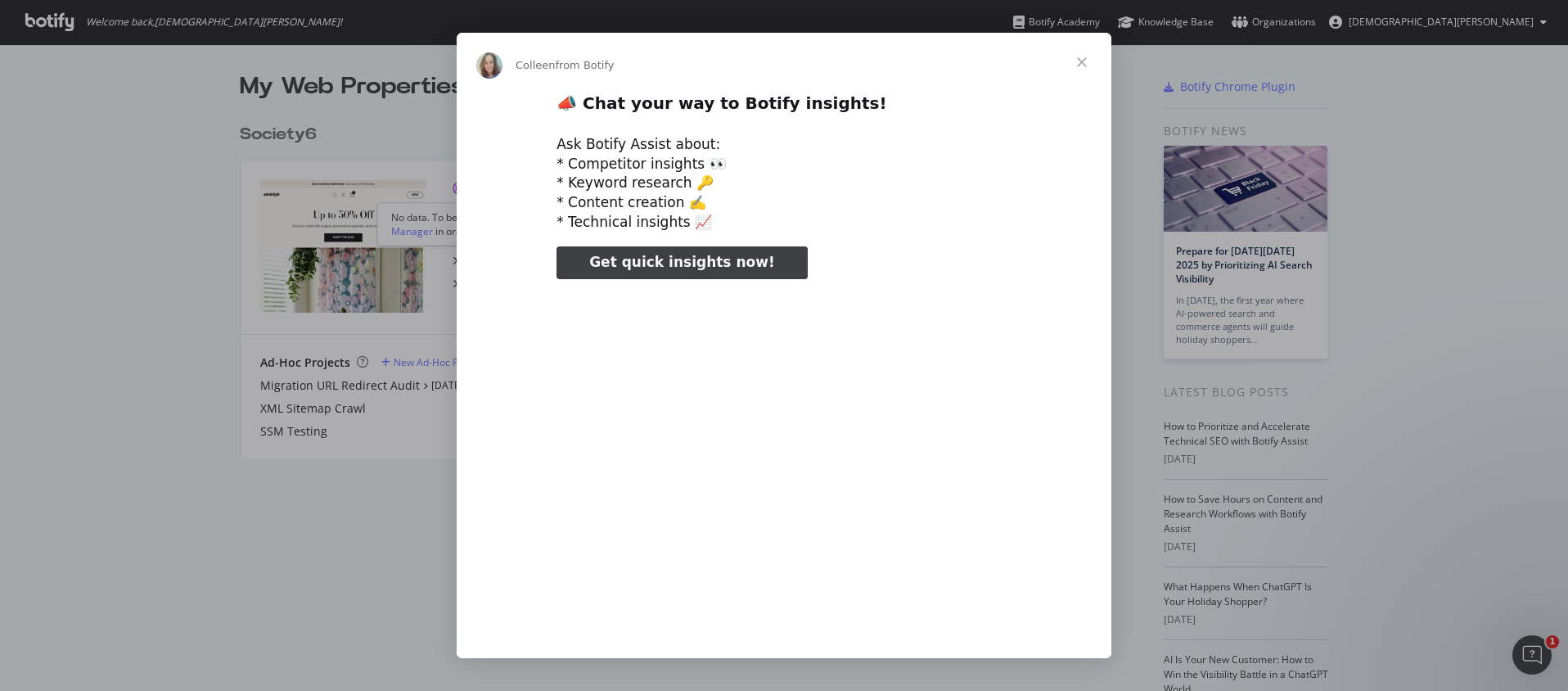
type input "78373"
click at [1087, 63] on span "Close" at bounding box center [1081, 62] width 59 height 59
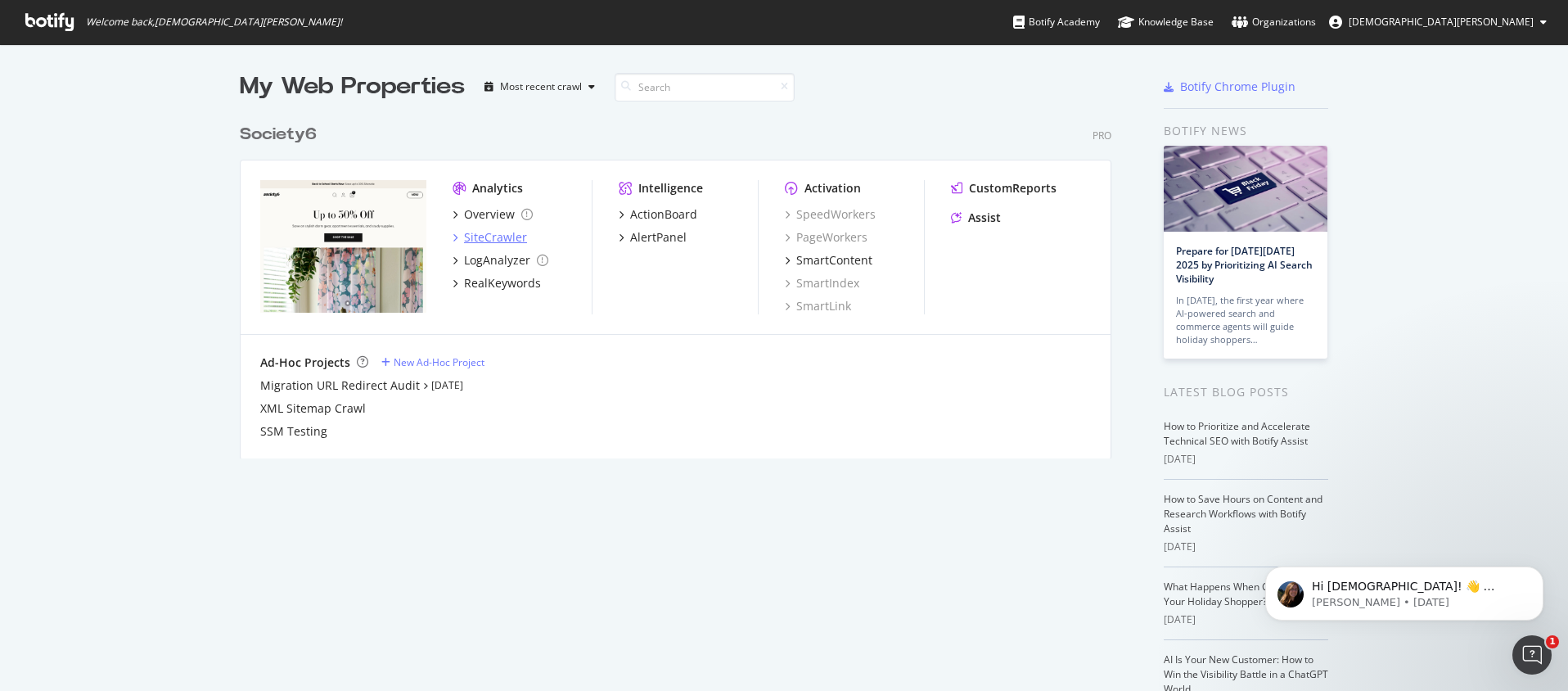
click at [498, 235] on div "SiteCrawler" at bounding box center [495, 237] width 63 height 16
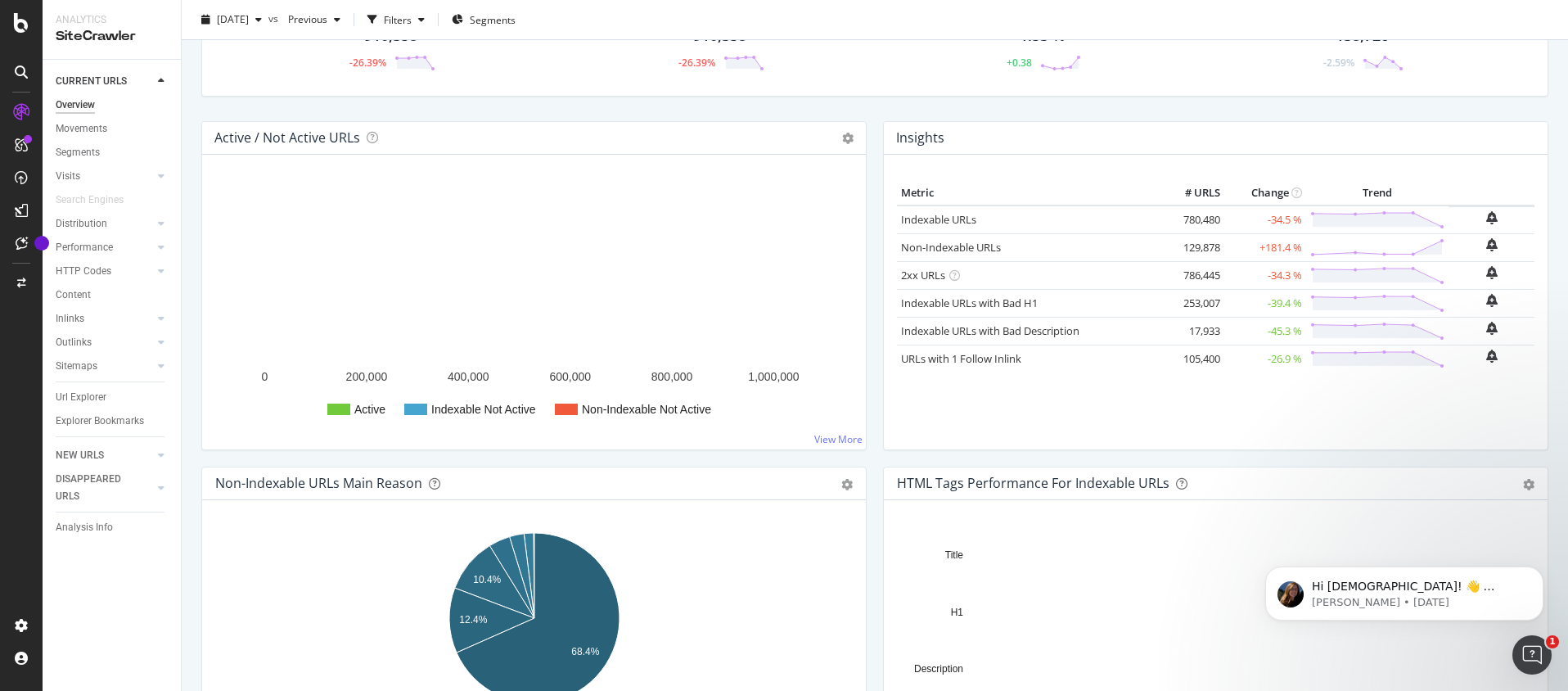
scroll to position [292, 0]
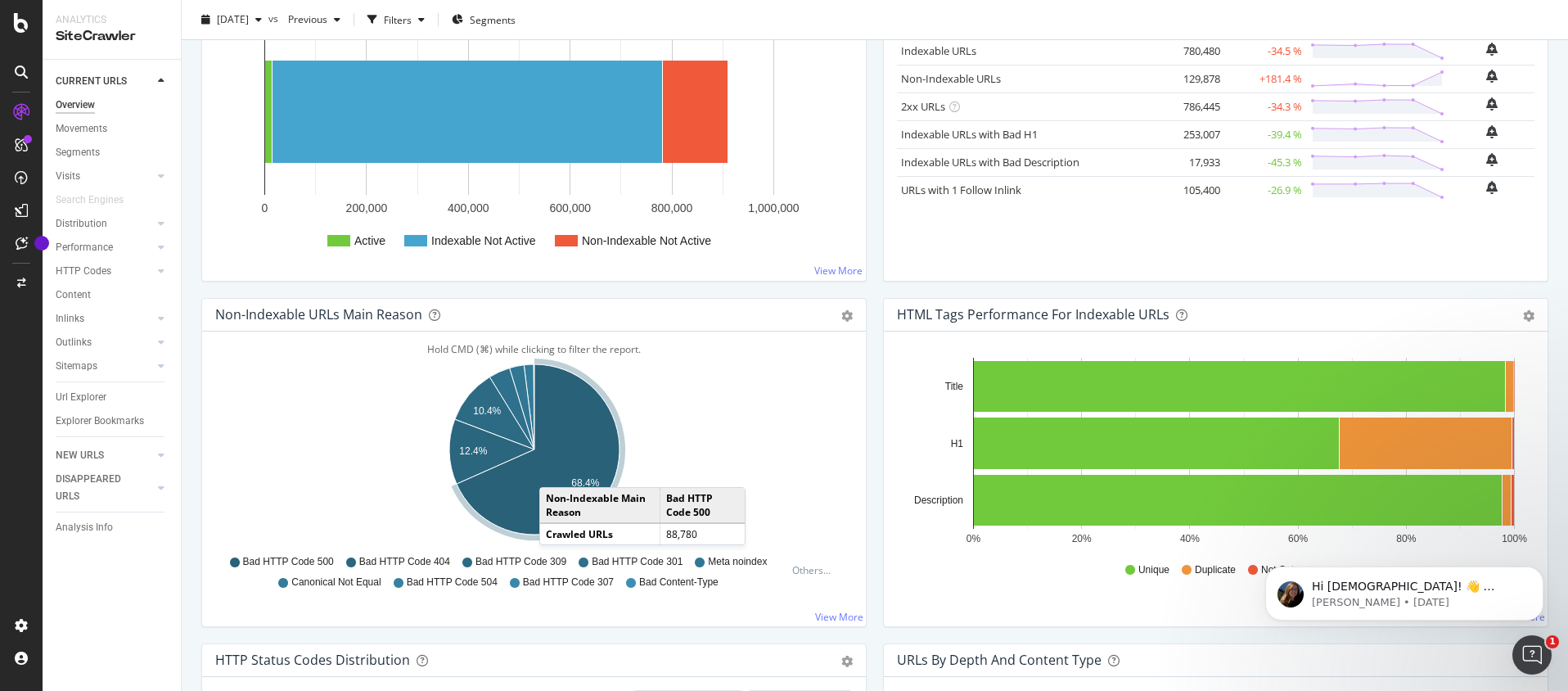
click at [555, 470] on icon "A chart." at bounding box center [538, 449] width 163 height 170
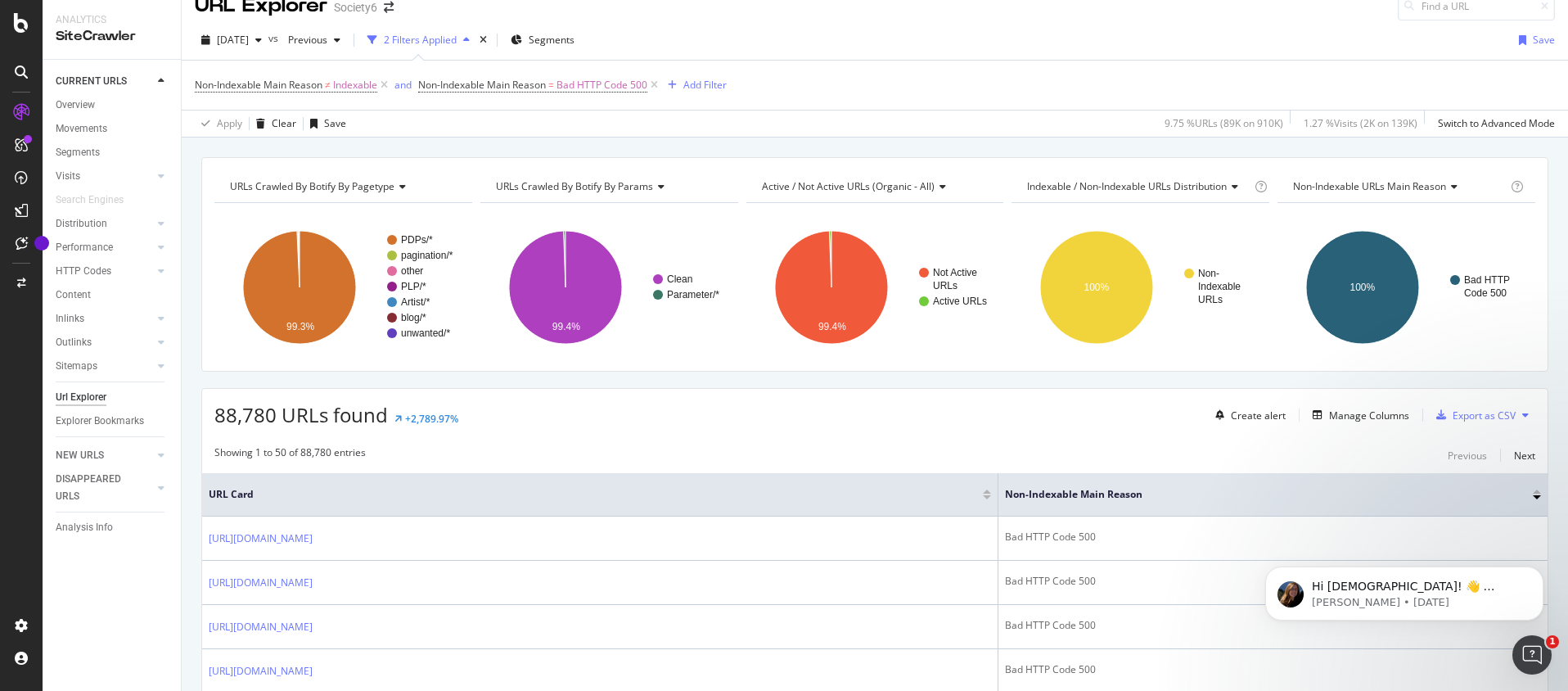
scroll to position [32, 0]
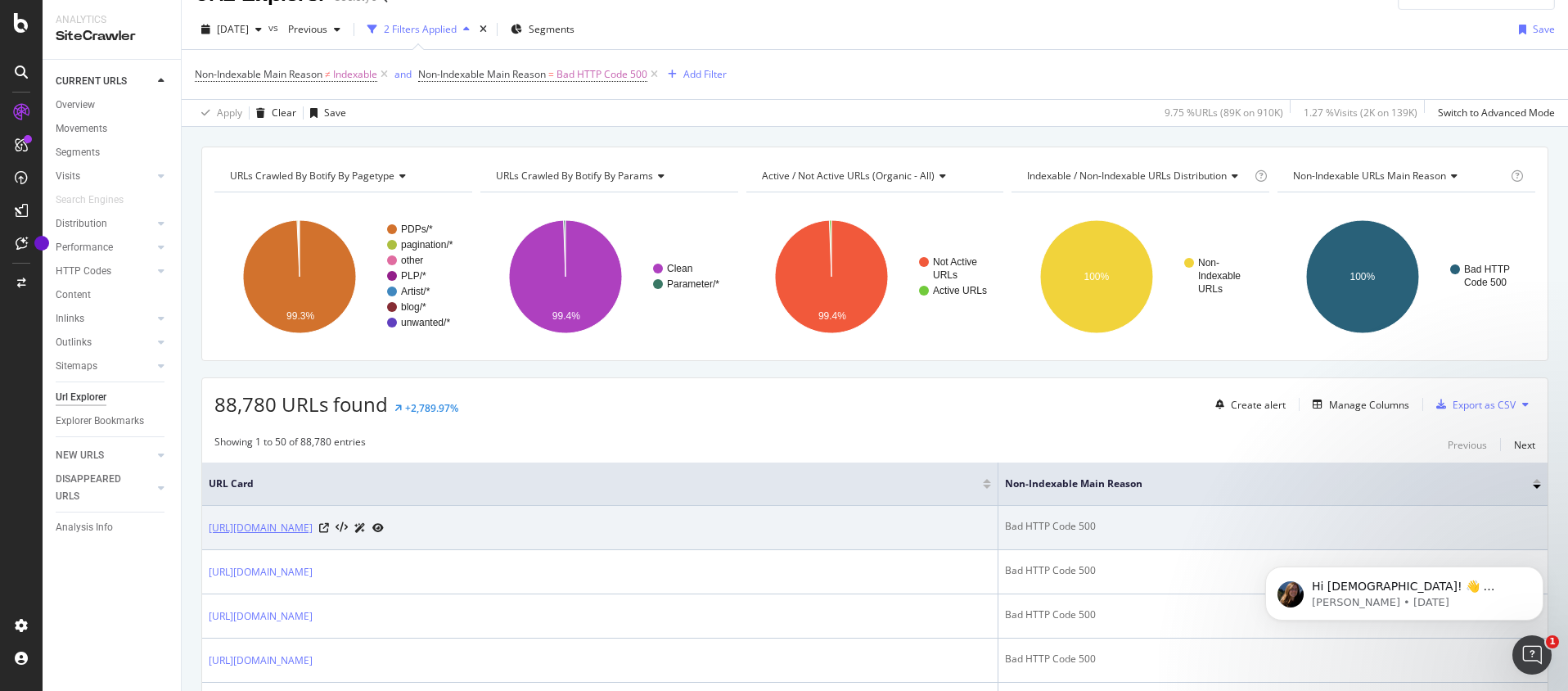
click at [313, 523] on link "[URL][DOMAIN_NAME]" at bounding box center [260, 528] width 104 height 16
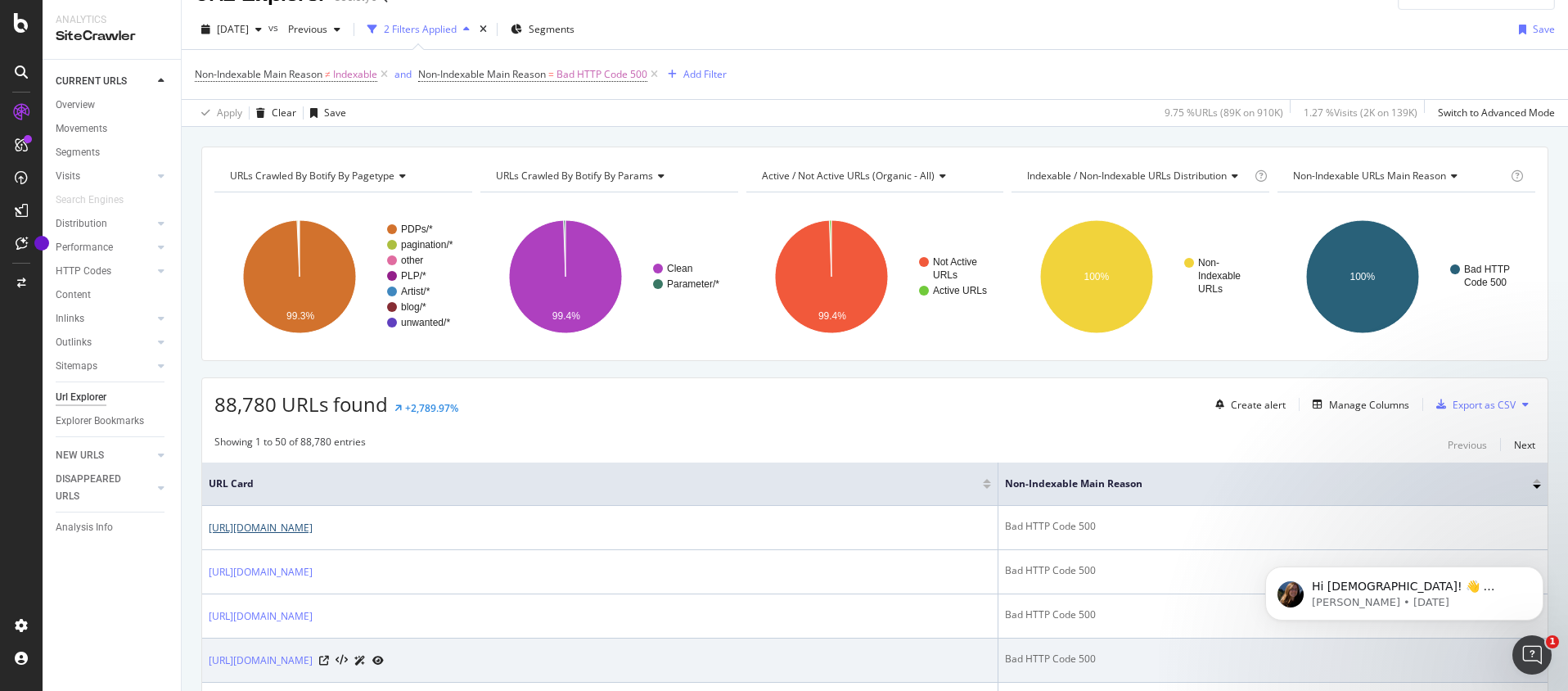
scroll to position [379, 0]
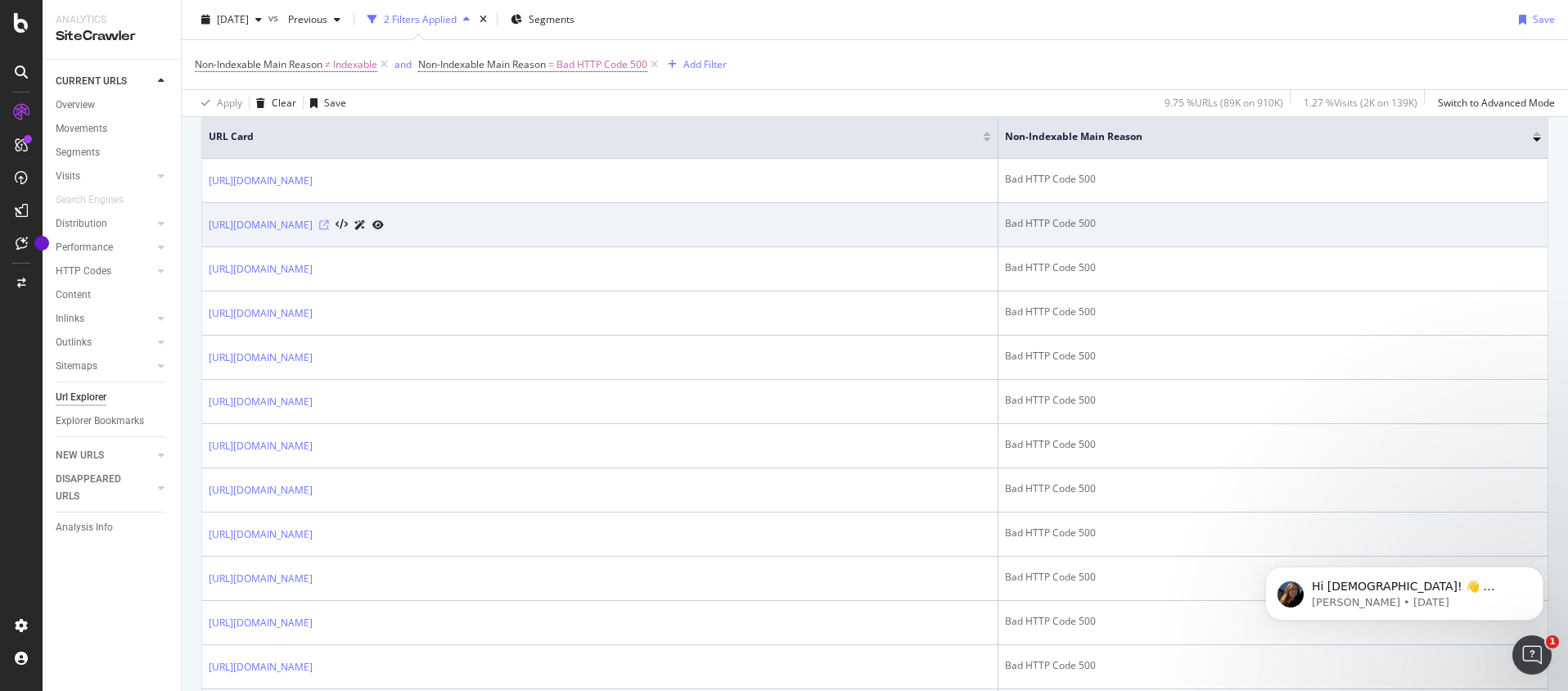
click at [329, 226] on icon at bounding box center [323, 225] width 10 height 10
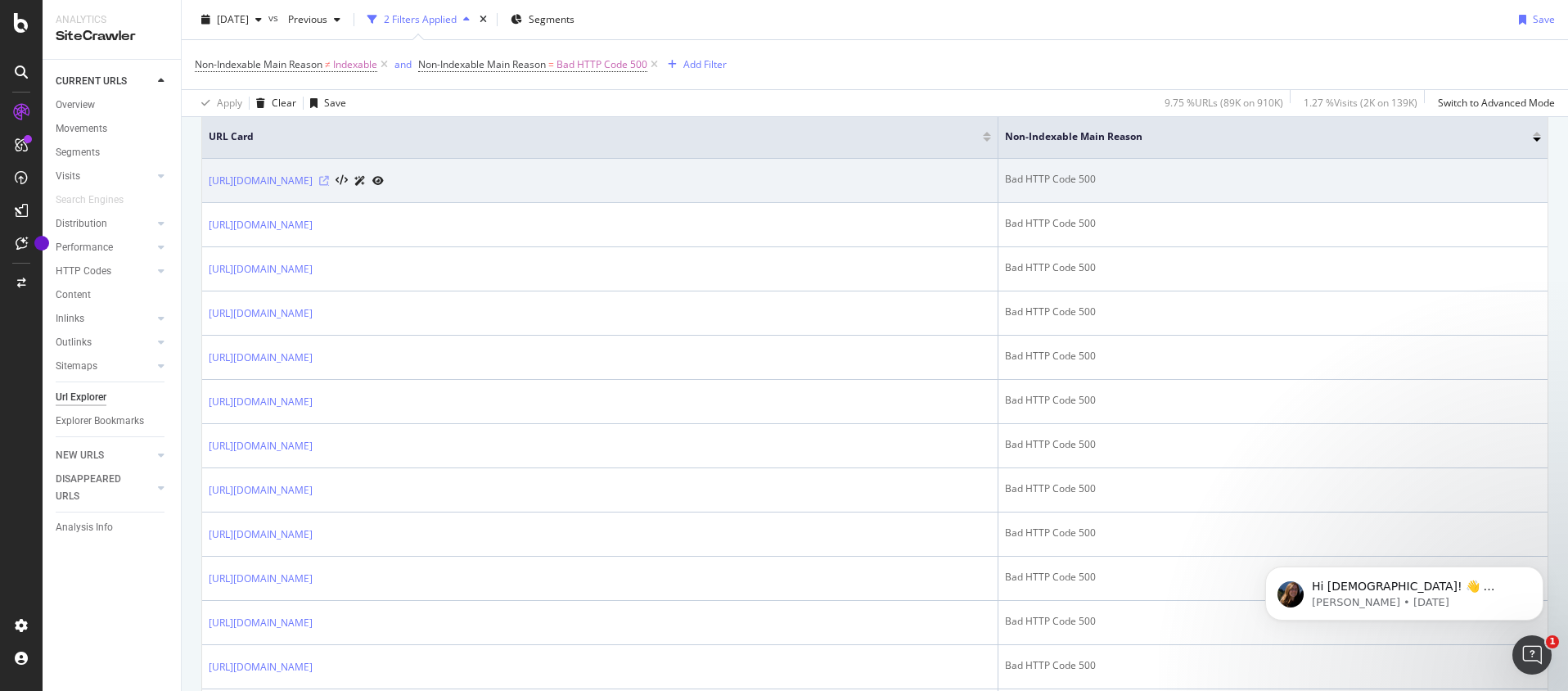
click at [329, 178] on icon at bounding box center [323, 181] width 10 height 10
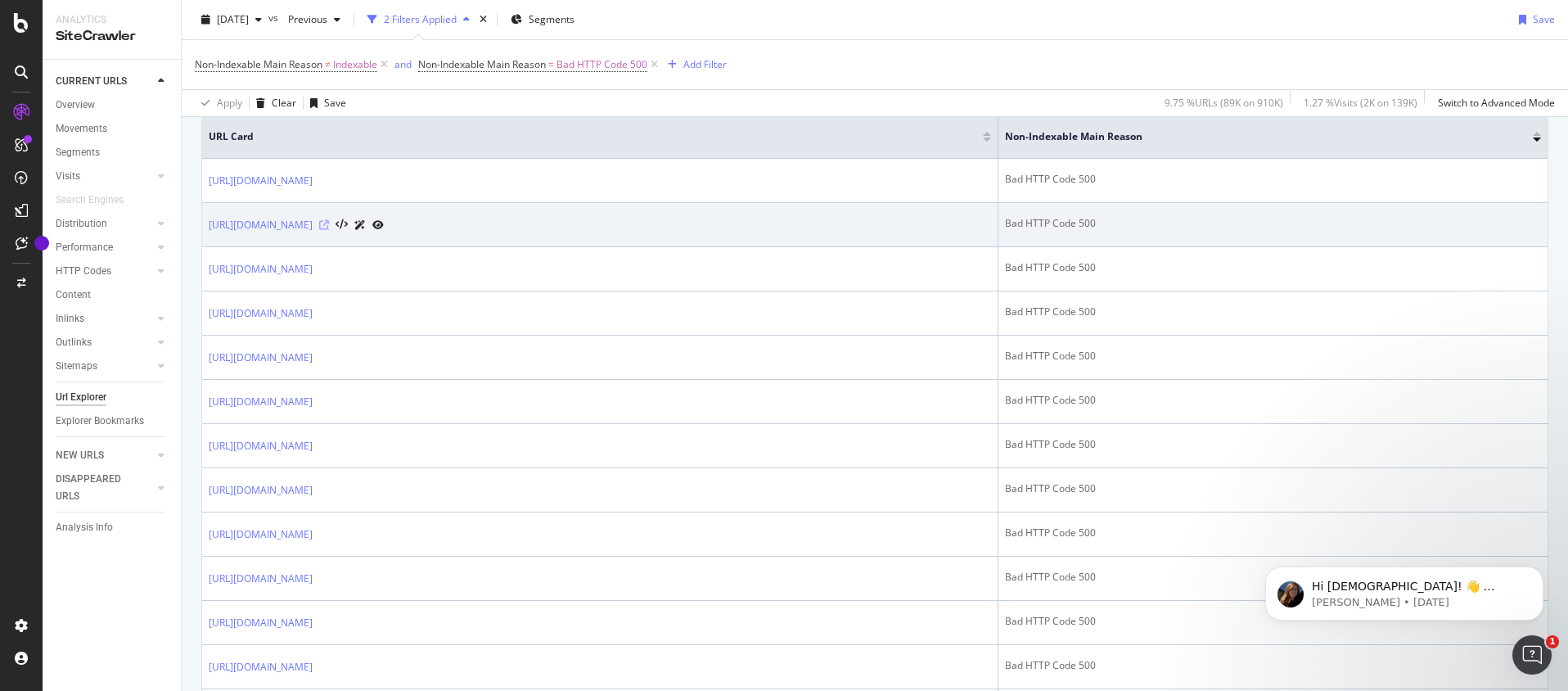
click at [329, 223] on icon at bounding box center [323, 225] width 10 height 10
click at [313, 223] on link "https://society6.com/a/products/fall-foliage-in-yellow-terracotta-and-blue_shee…" at bounding box center [260, 225] width 104 height 16
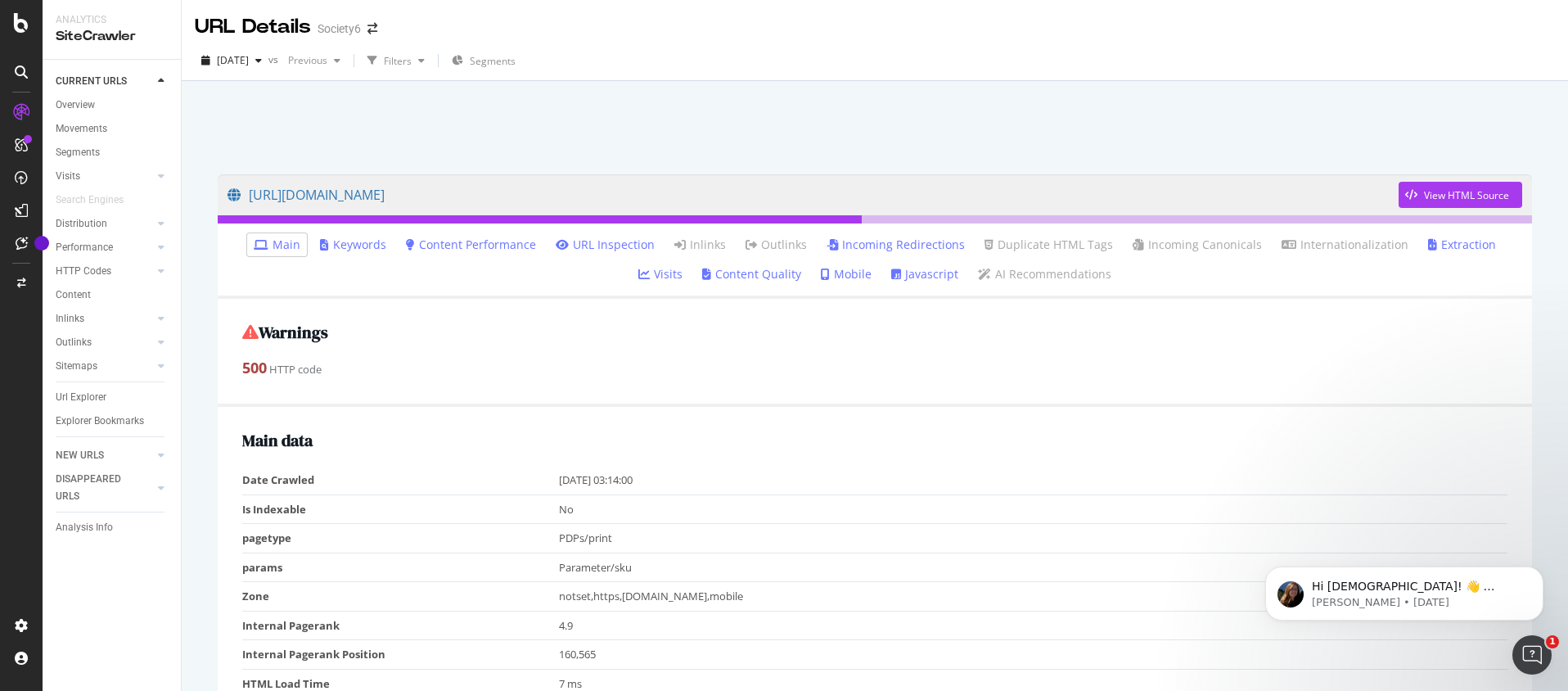
click at [349, 251] on link "Keywords" at bounding box center [352, 245] width 66 height 16
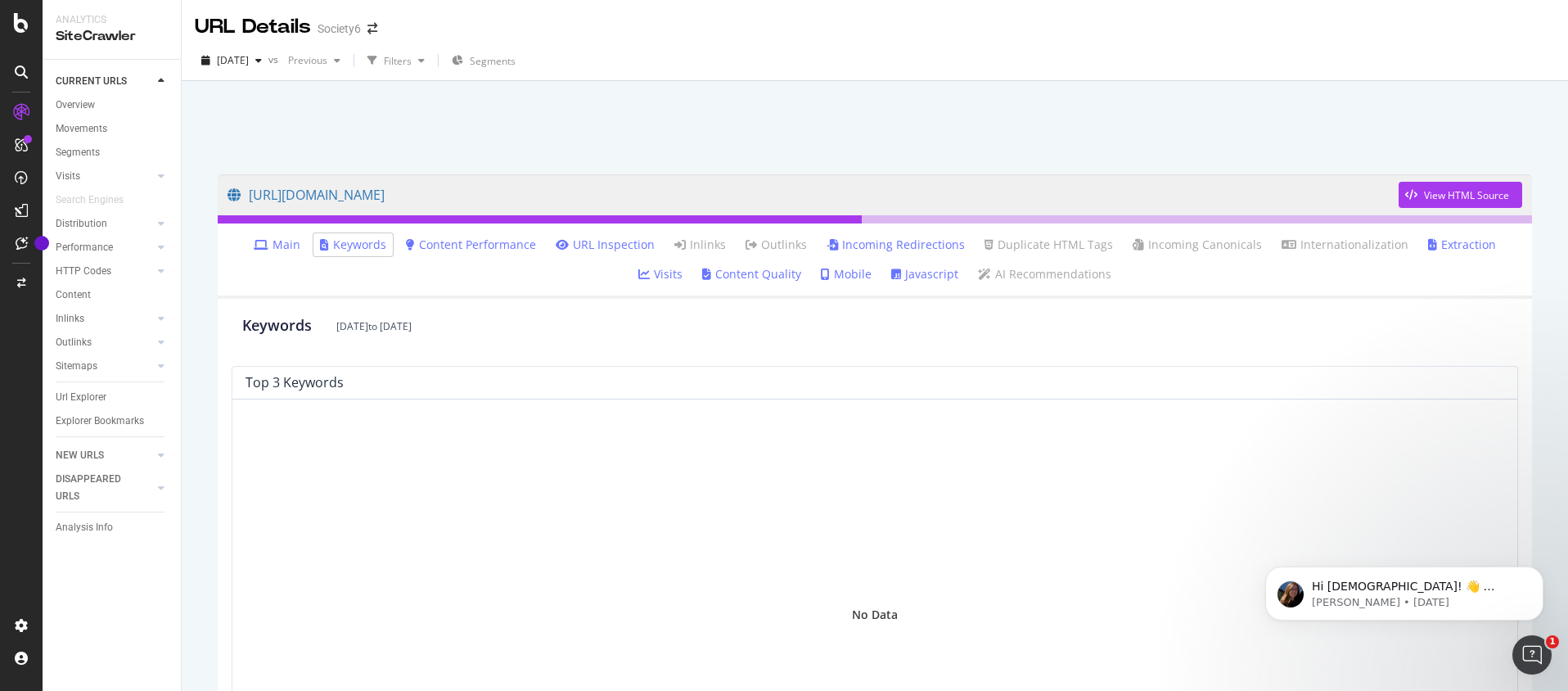
click at [253, 246] on link "Main" at bounding box center [276, 245] width 47 height 16
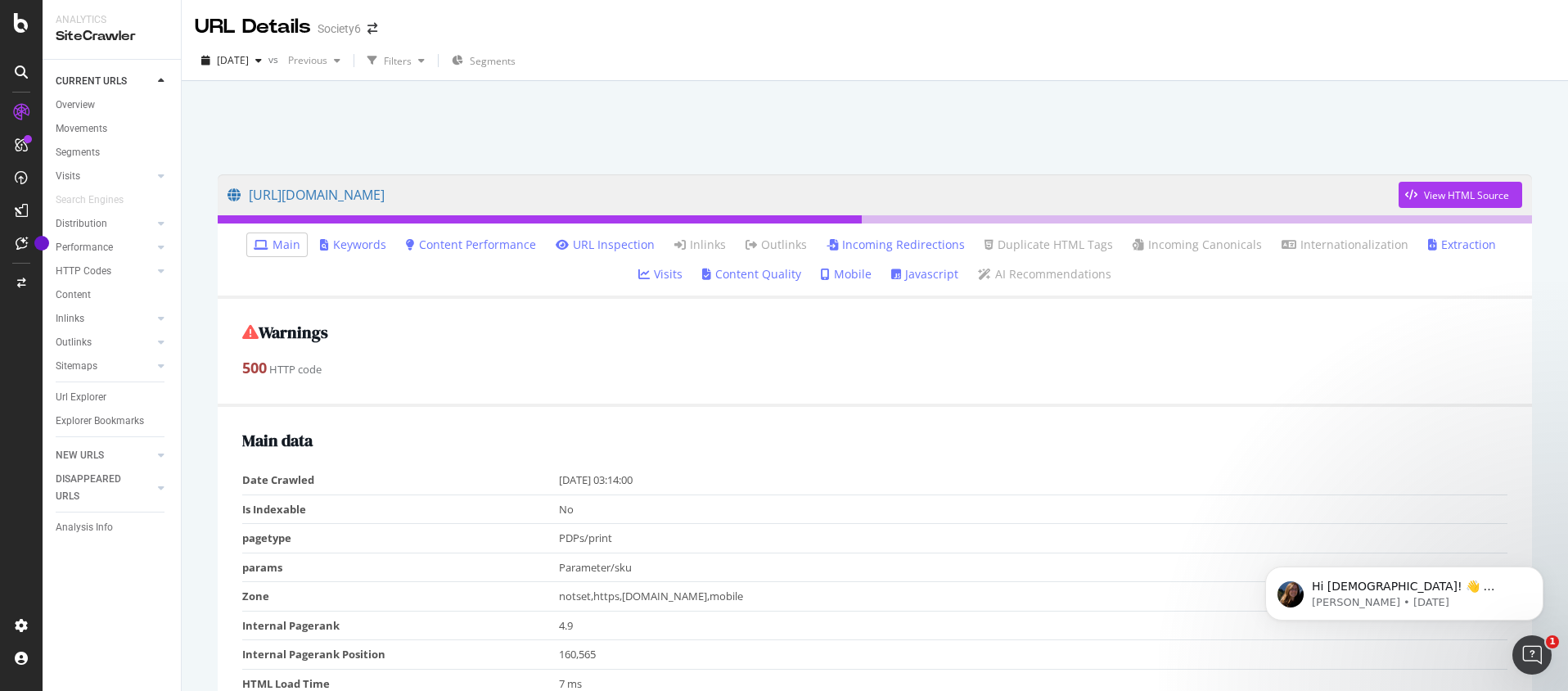
click at [571, 245] on link "URL Inspection" at bounding box center [605, 245] width 99 height 16
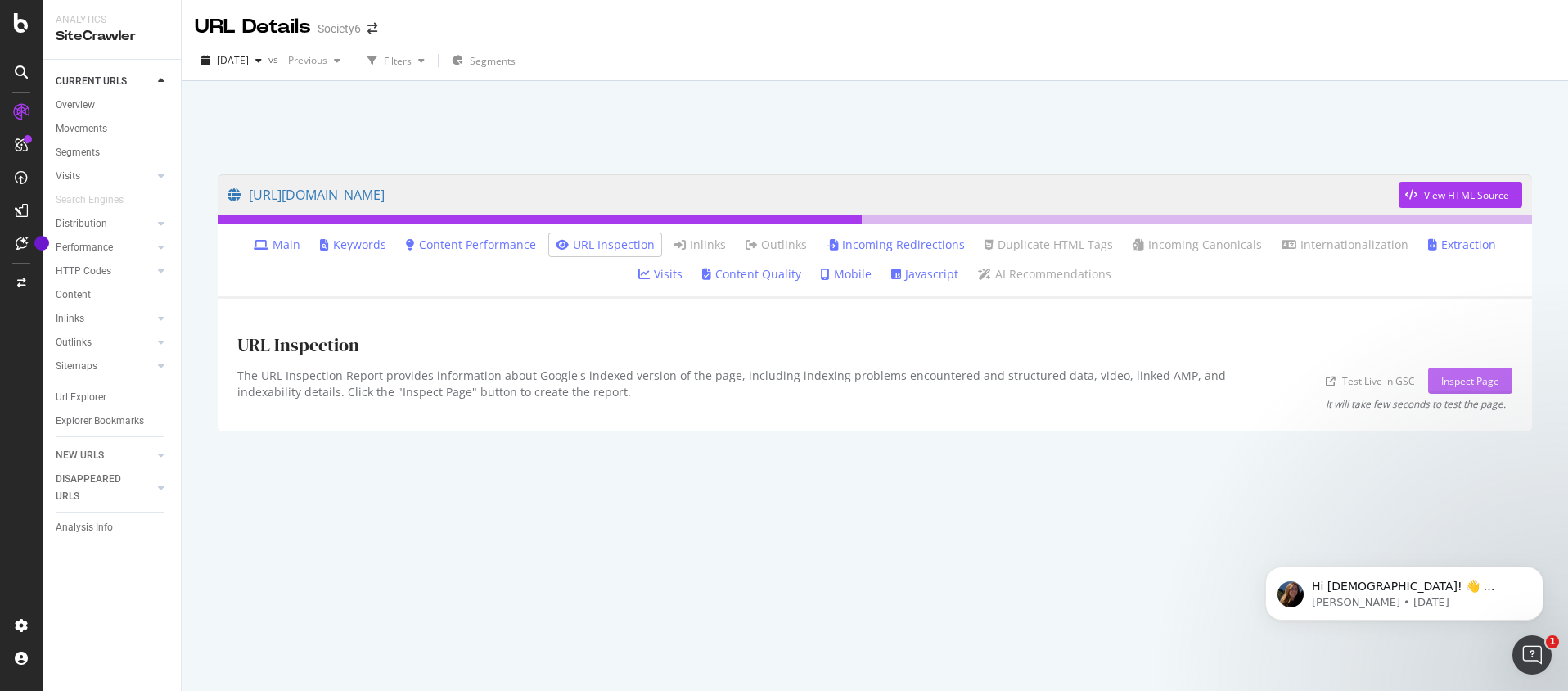
click at [1454, 378] on div "Inspect Page" at bounding box center [1470, 381] width 58 height 14
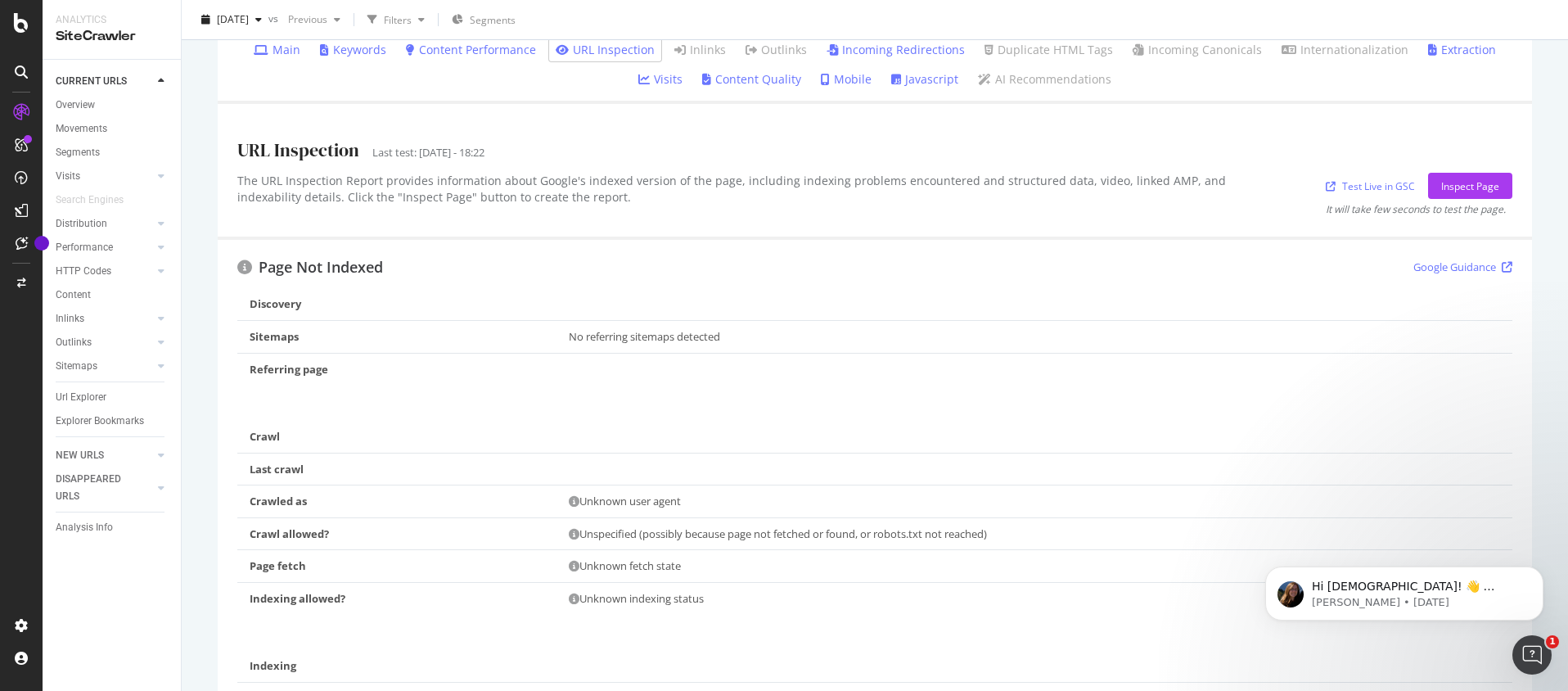
scroll to position [27, 0]
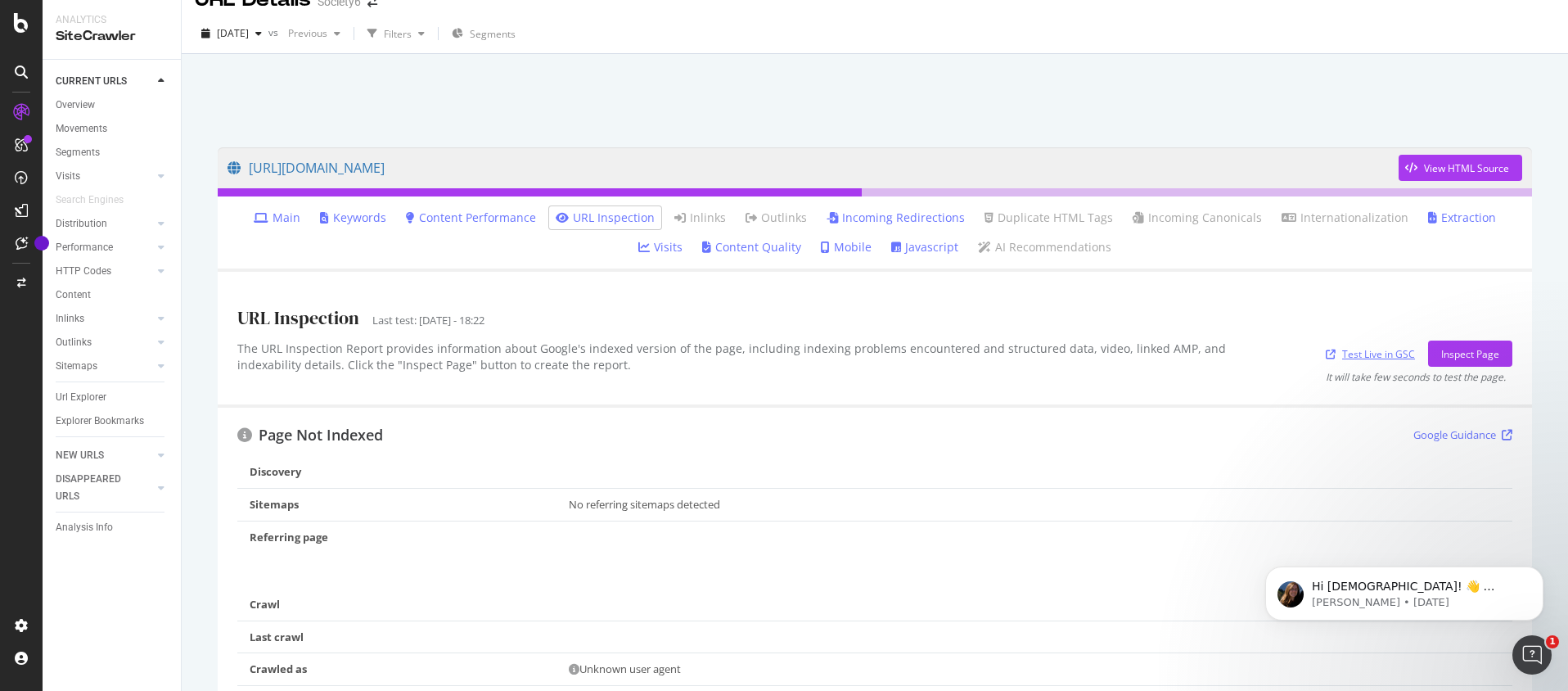
click at [1360, 358] on link "Test Live in GSC" at bounding box center [1370, 353] width 89 height 17
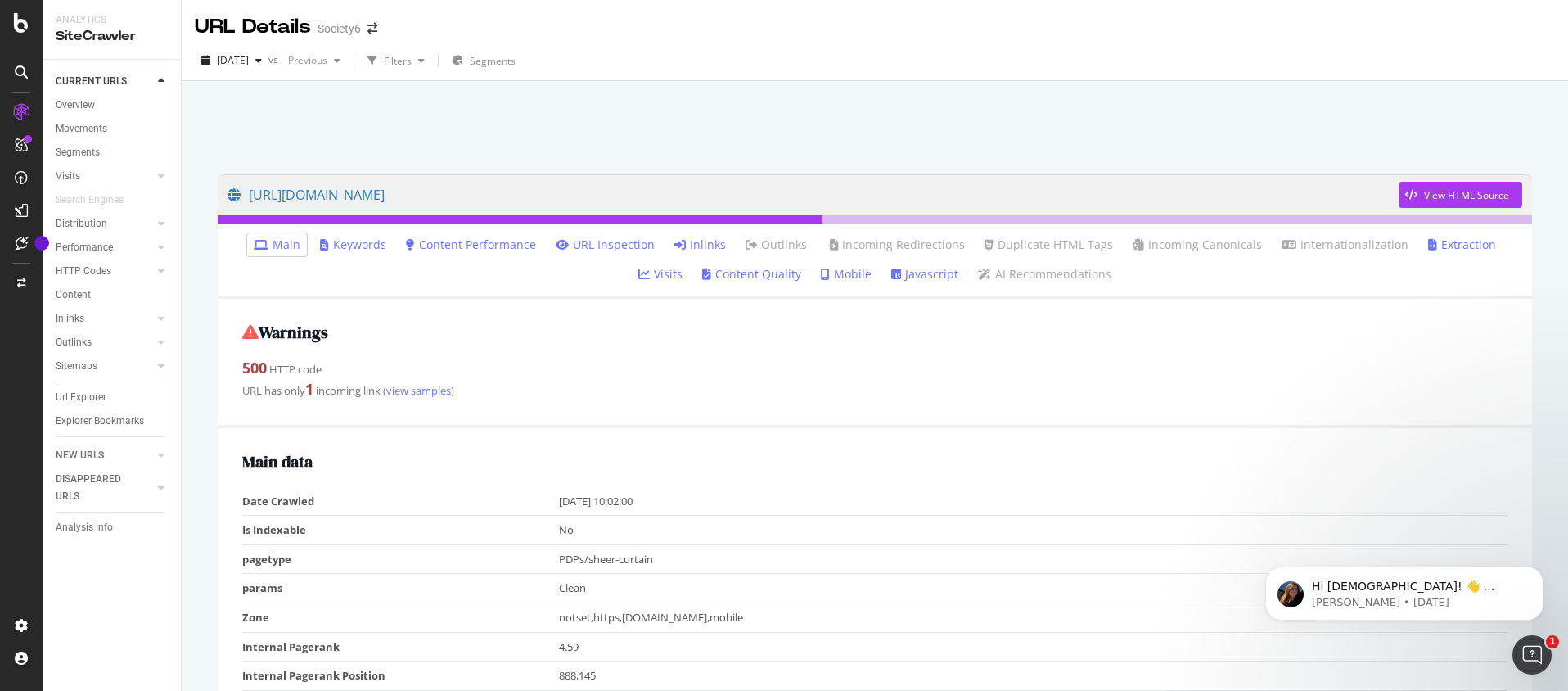
click at [575, 245] on link "URL Inspection" at bounding box center [605, 245] width 99 height 16
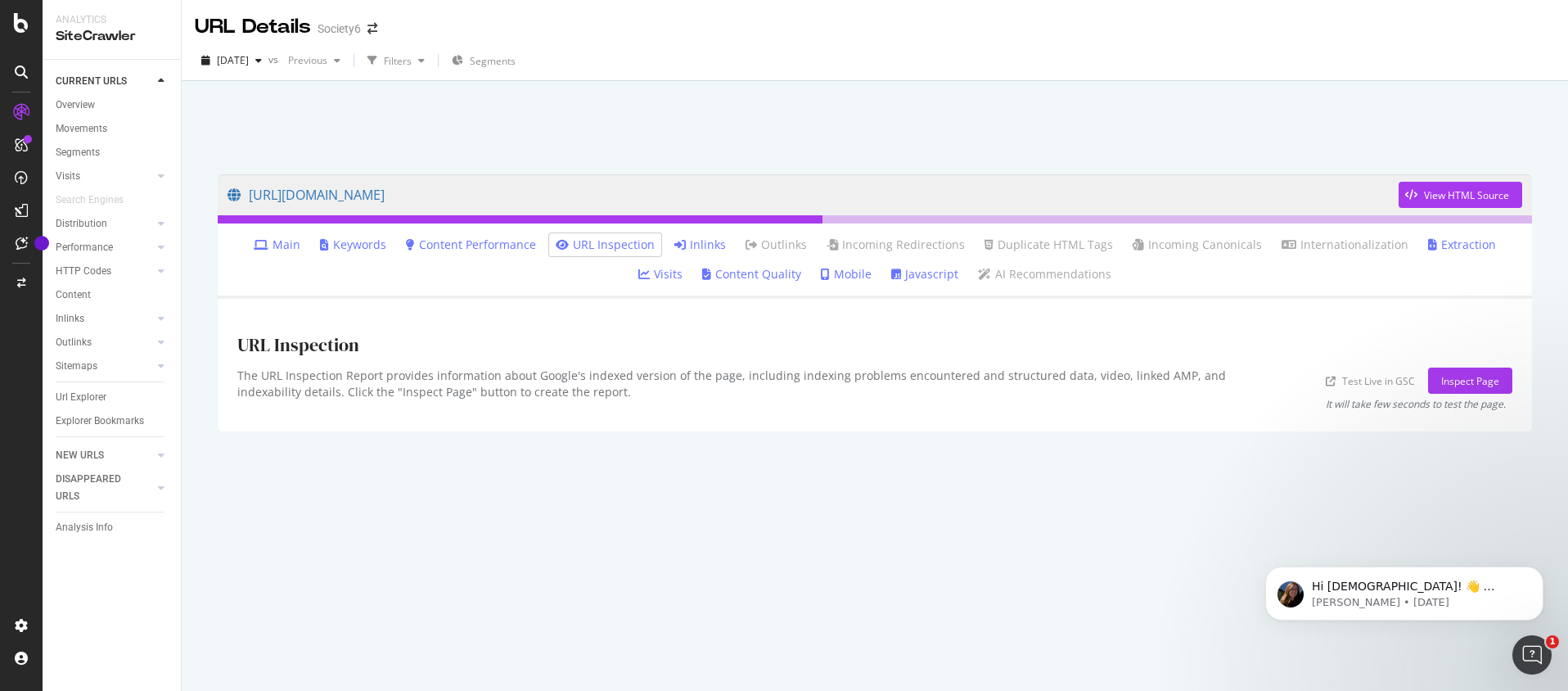
click at [1386, 380] on link "Test Live in GSC" at bounding box center [1370, 380] width 89 height 17
click at [1473, 389] on div "Inspect Page" at bounding box center [1470, 381] width 58 height 25
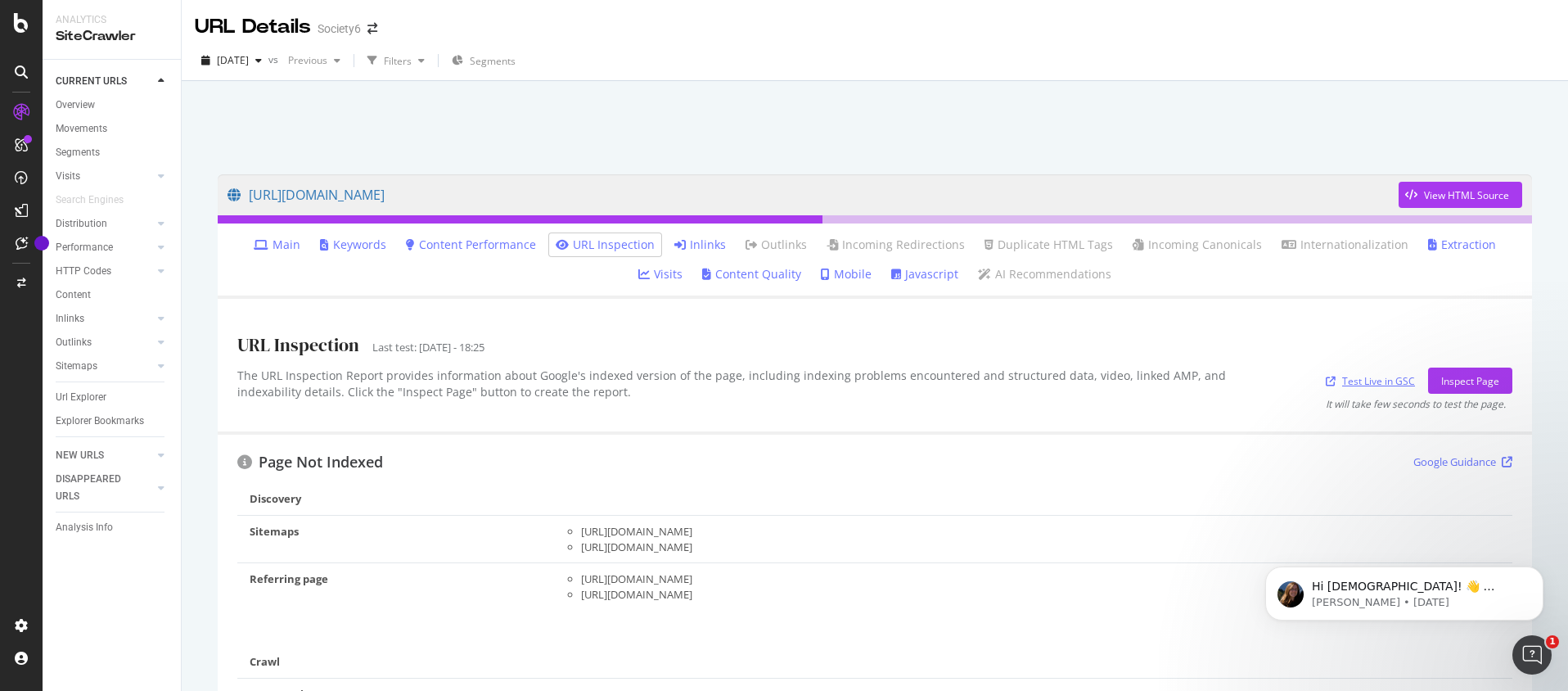
click at [1401, 377] on link "Test Live in GSC" at bounding box center [1370, 380] width 89 height 17
click at [675, 247] on link "Inlinks" at bounding box center [700, 245] width 51 height 16
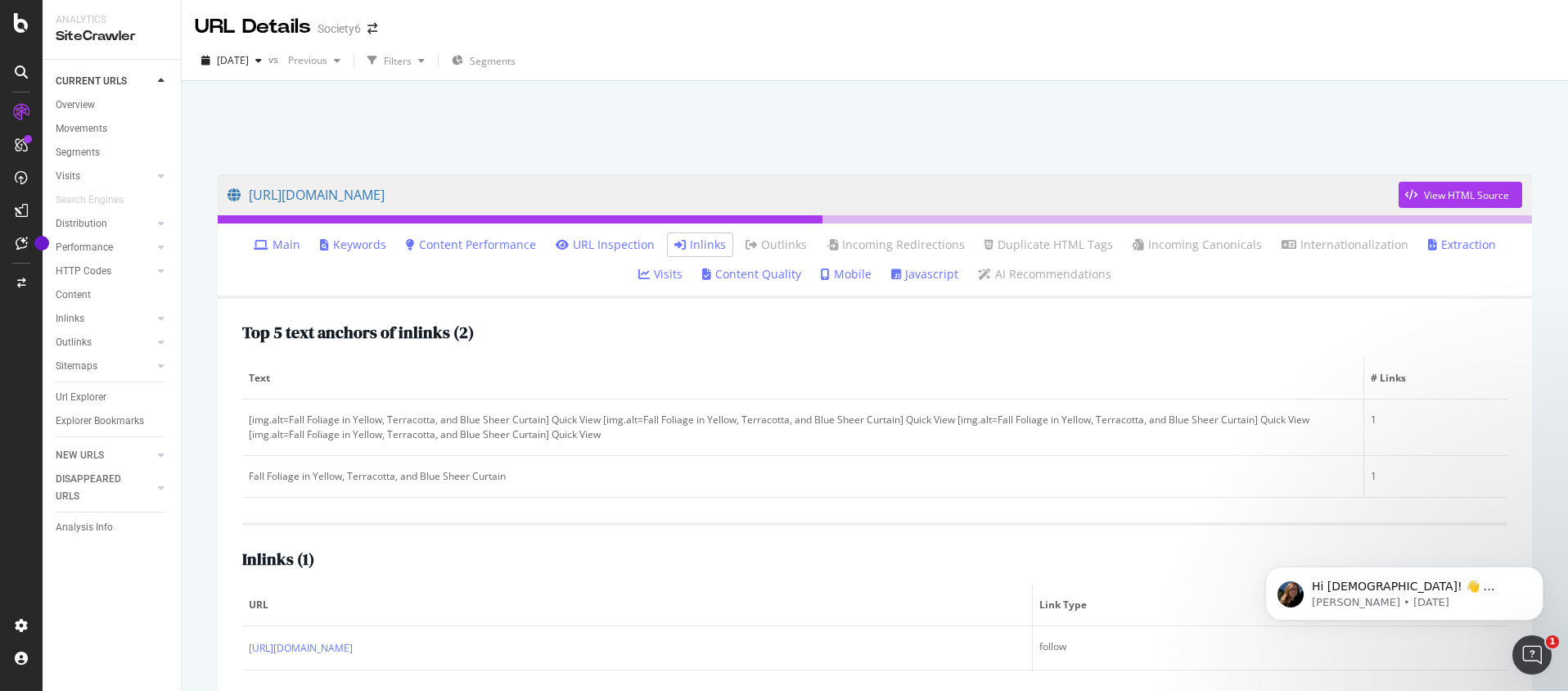
click at [483, 247] on link "Content Performance" at bounding box center [470, 245] width 130 height 16
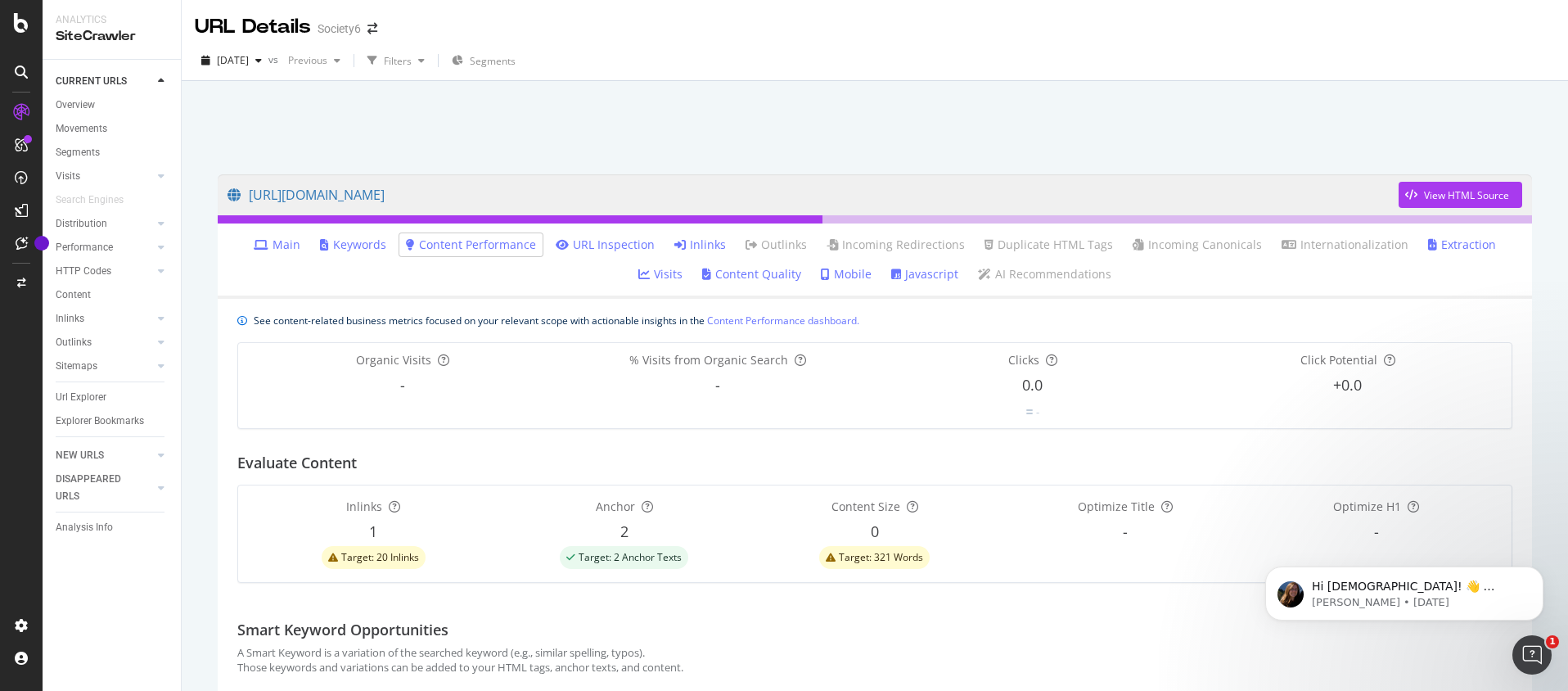
click at [270, 252] on link "Main" at bounding box center [276, 245] width 47 height 16
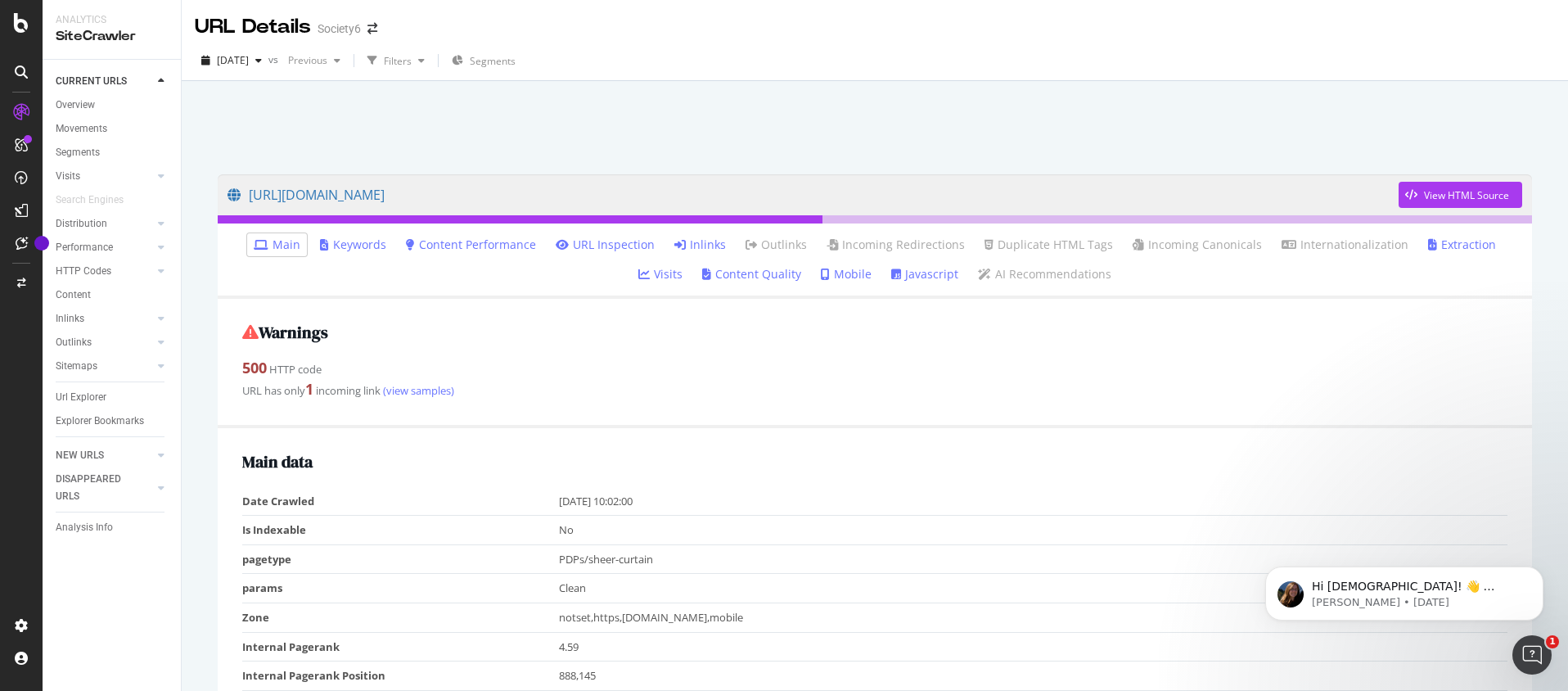
click at [745, 276] on link "Content Quality" at bounding box center [752, 274] width 99 height 16
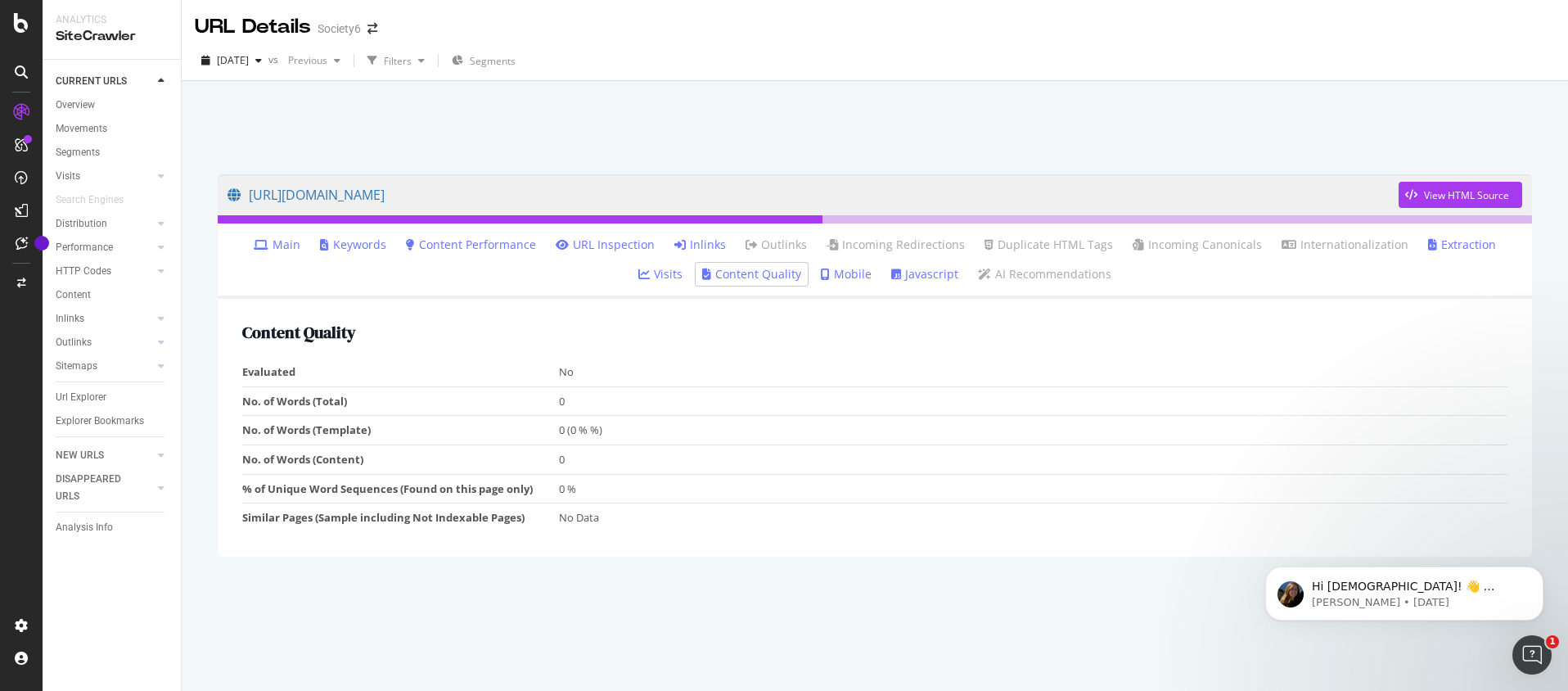
click at [848, 276] on ul "Main Keywords Content Performance URL Inspection Inlinks Outlinks Incoming Redi…" at bounding box center [875, 260] width 1314 height 75
click at [825, 276] on link "Mobile" at bounding box center [846, 274] width 50 height 16
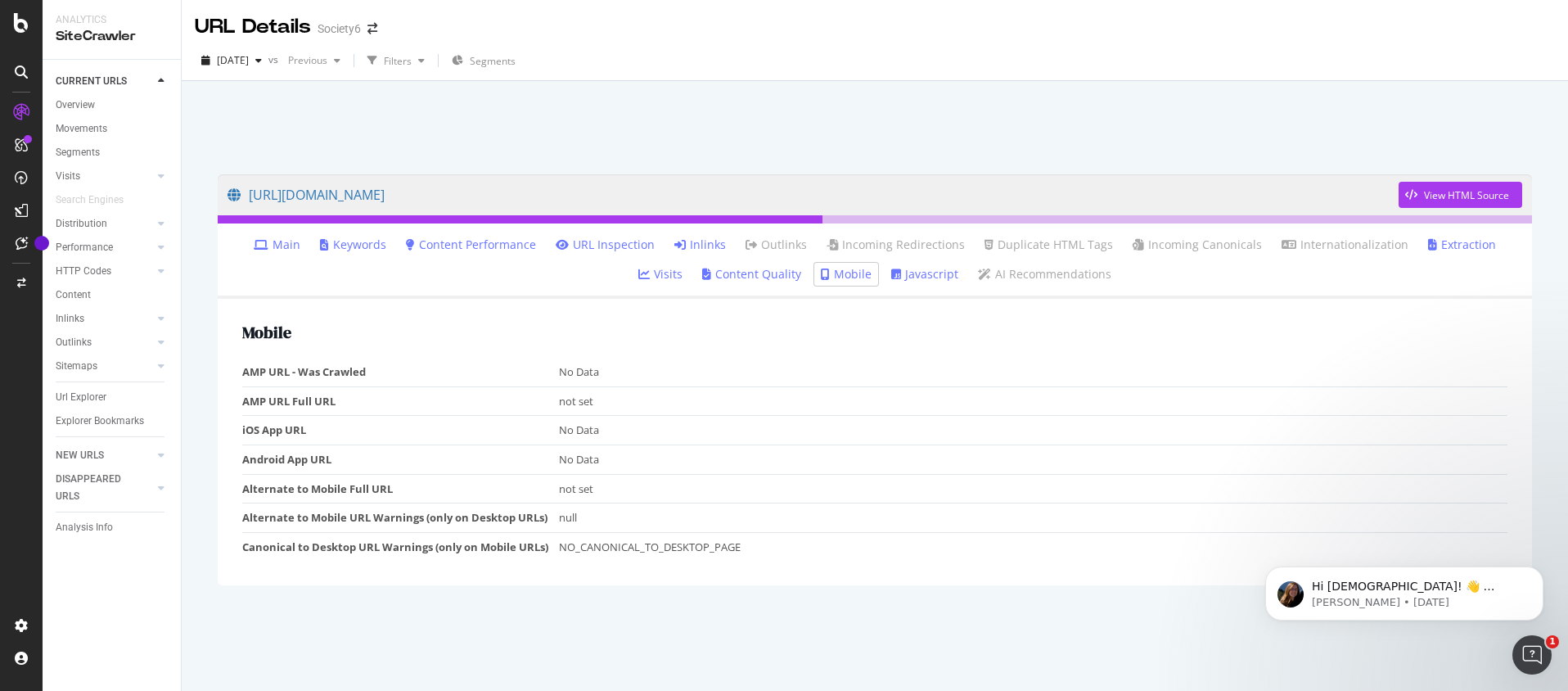
click at [919, 275] on link "Javascript" at bounding box center [924, 274] width 67 height 16
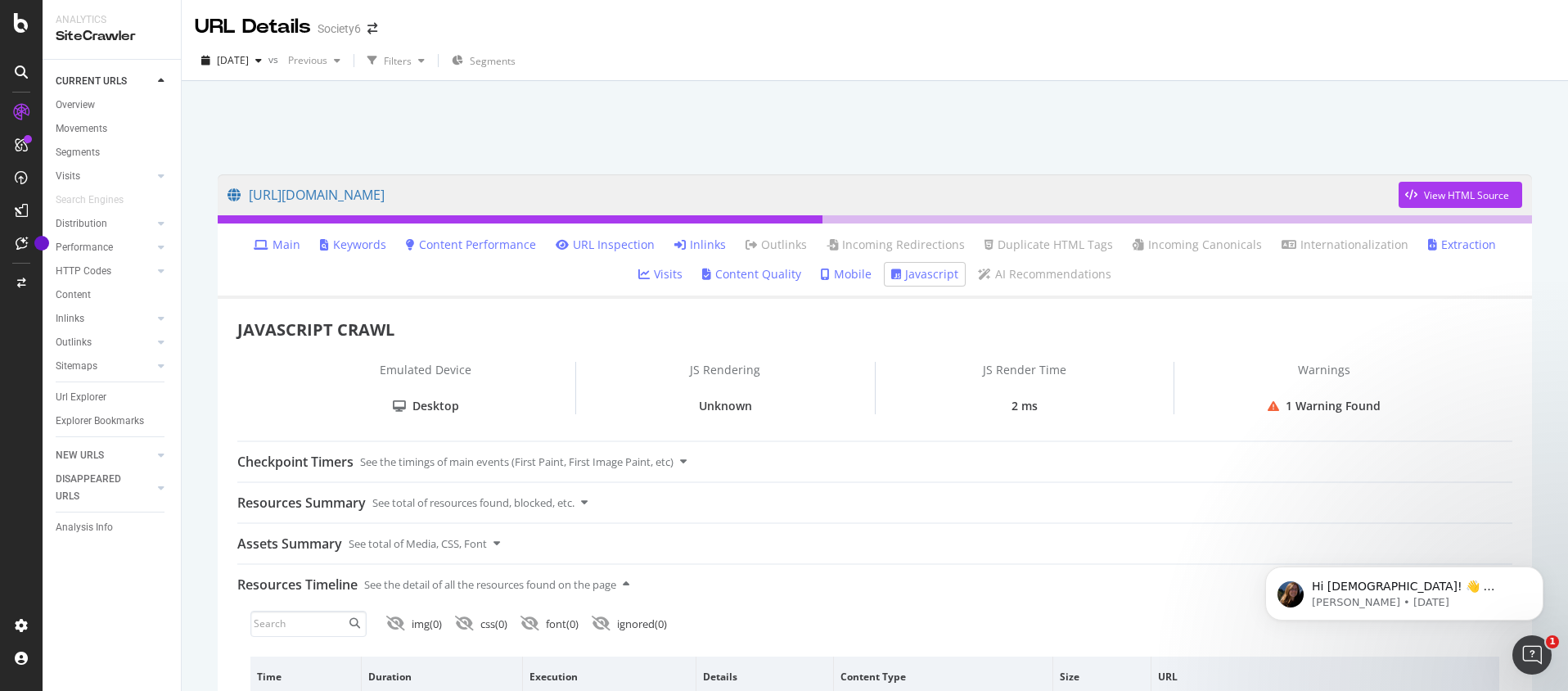
scroll to position [81, 0]
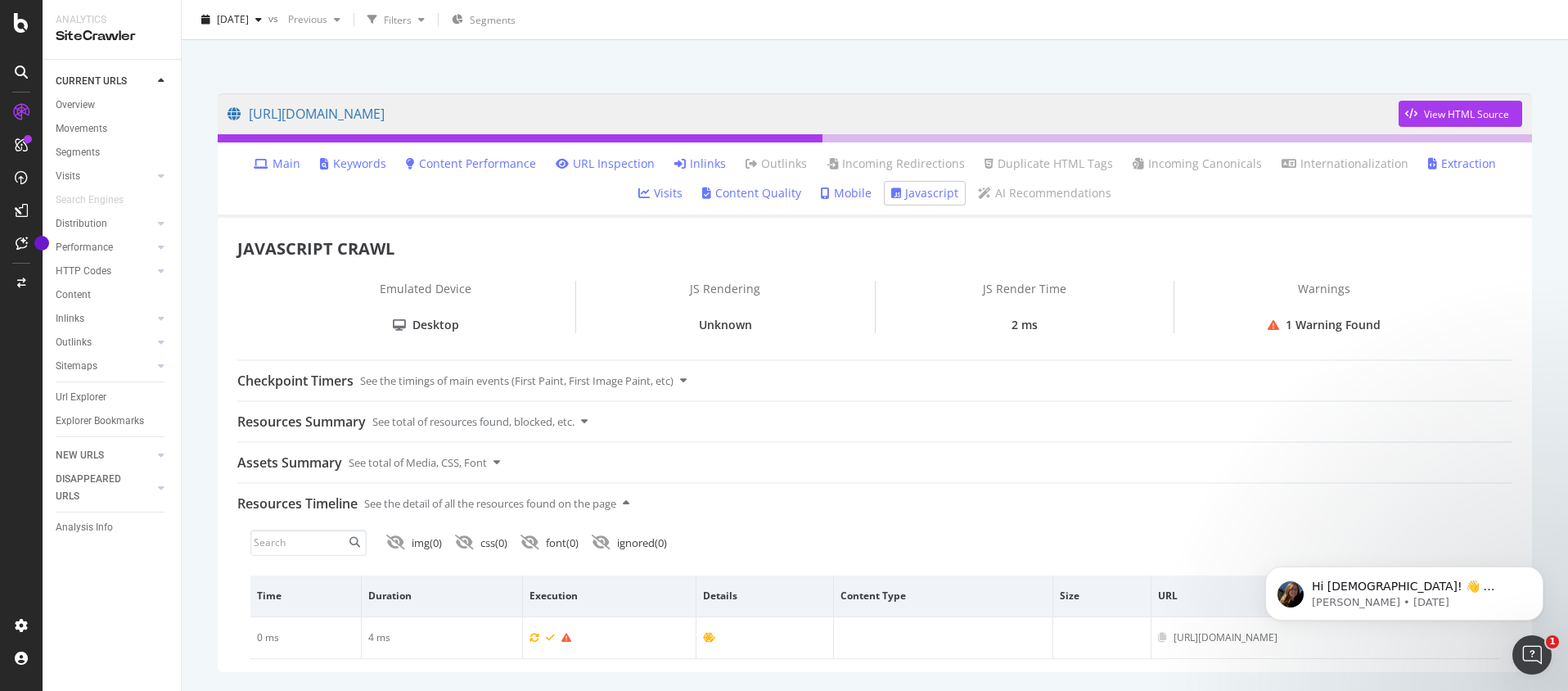
click at [253, 170] on link "Main" at bounding box center [276, 164] width 47 height 16
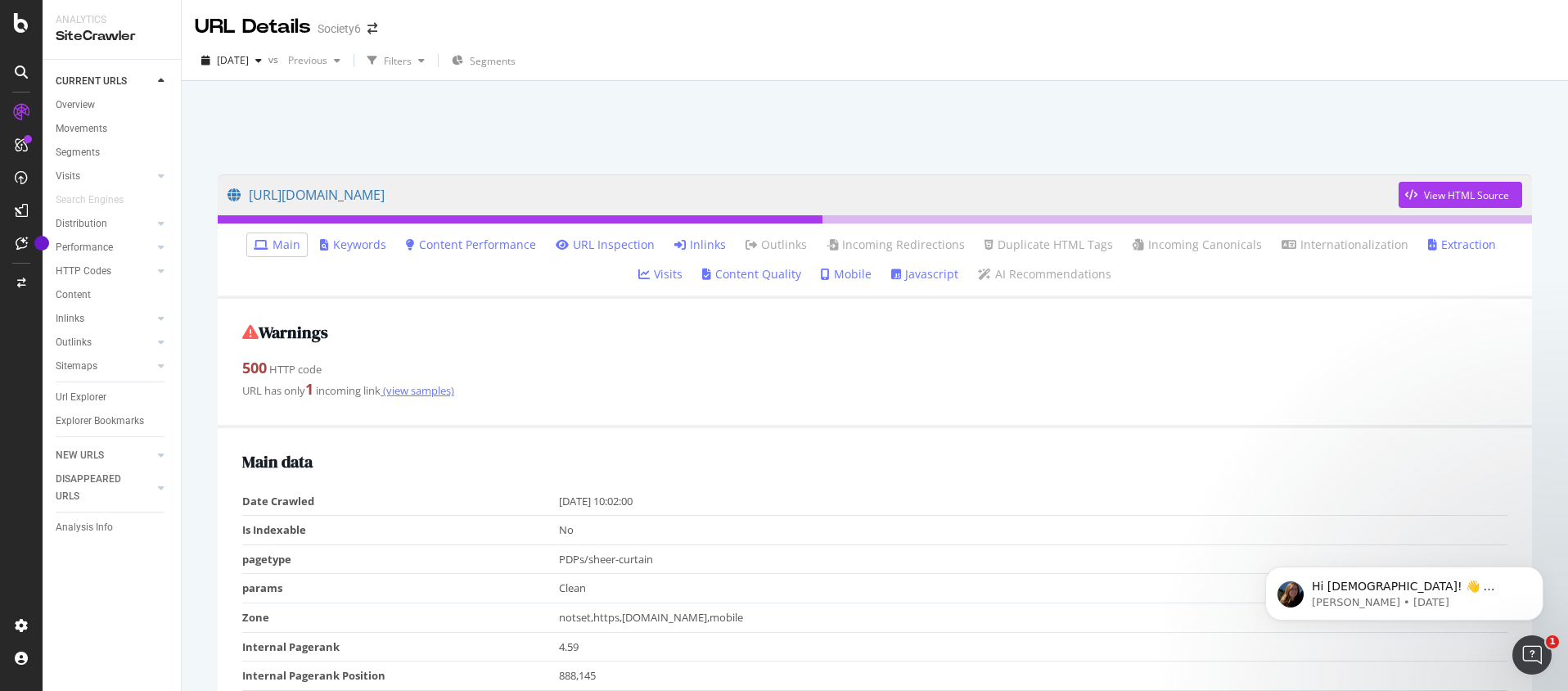
click at [411, 391] on link "(view samples)" at bounding box center [417, 391] width 73 height 15
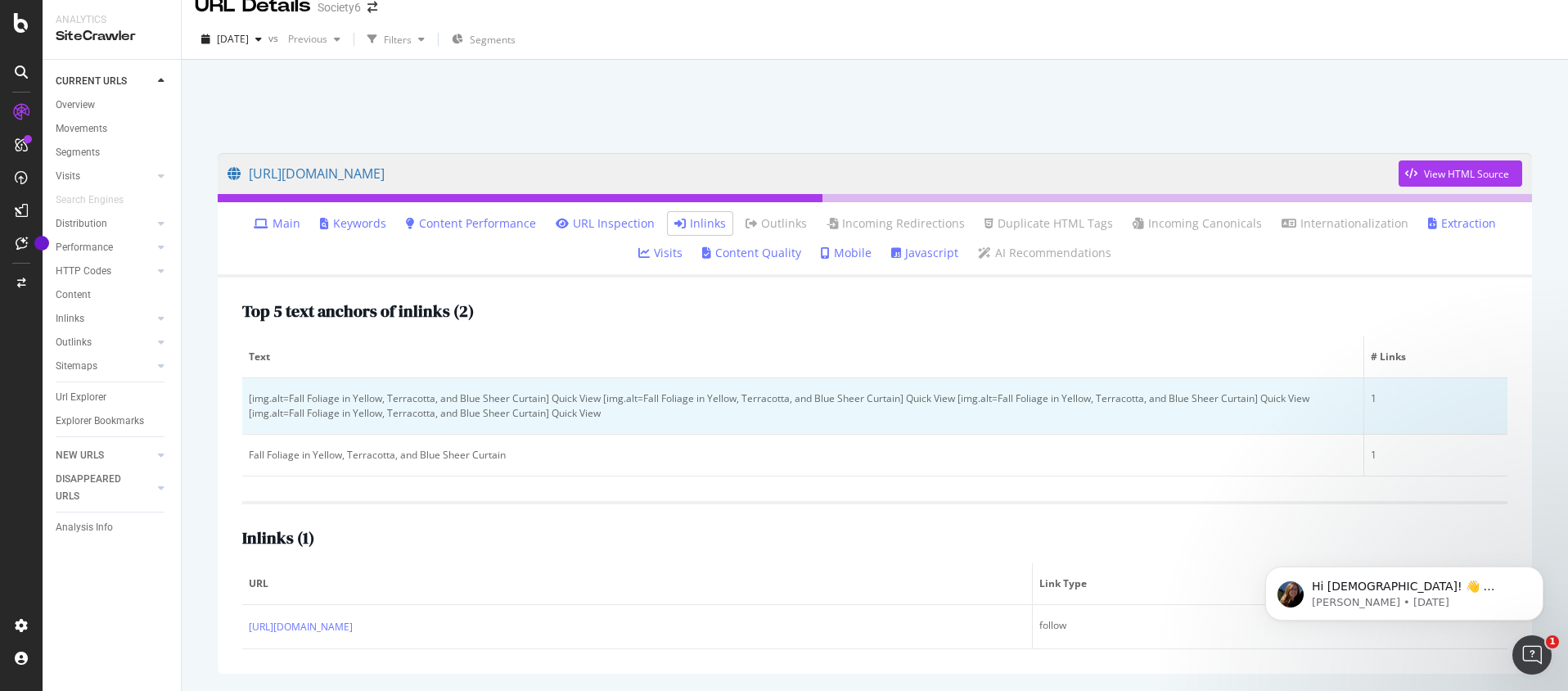
scroll to position [78, 0]
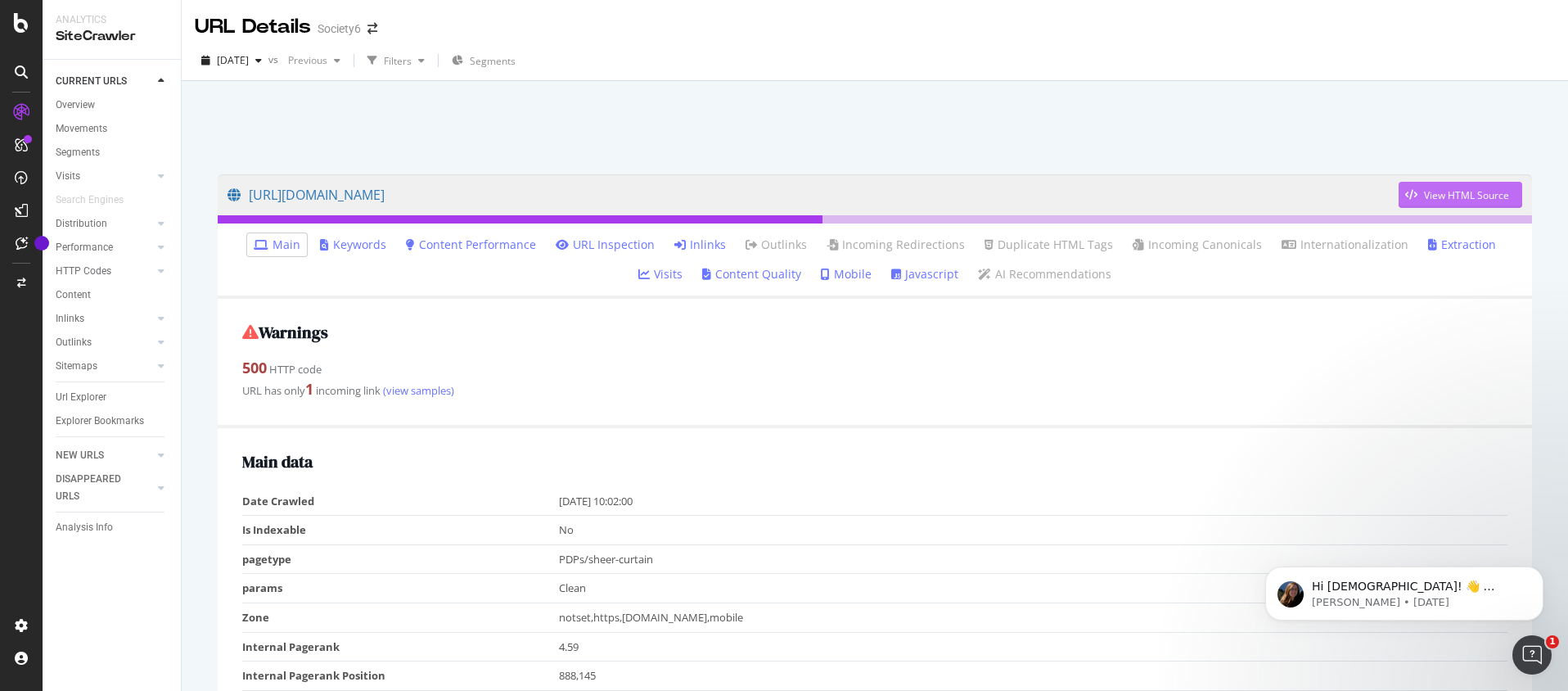
click at [1467, 196] on div "View HTML Source" at bounding box center [1466, 196] width 85 height 14
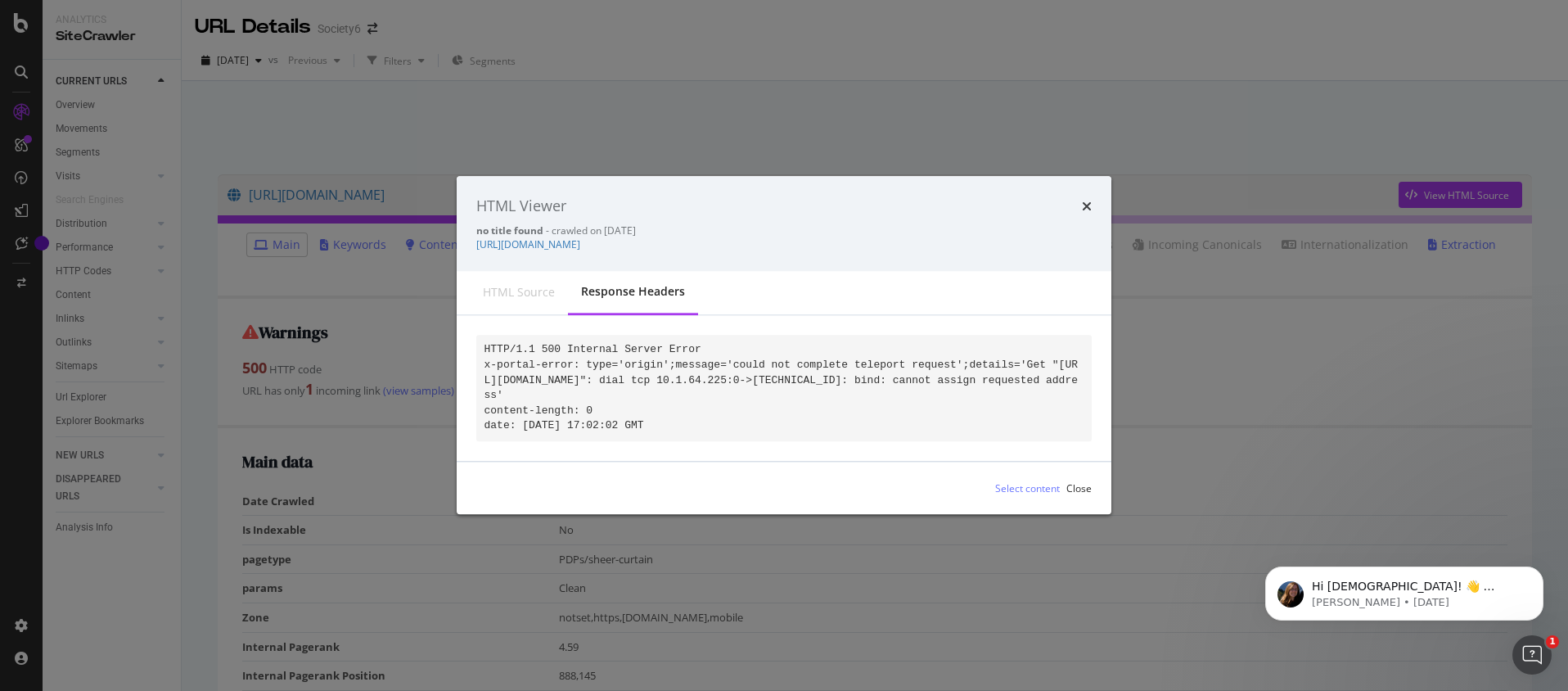
drag, startPoint x: 774, startPoint y: 437, endPoint x: 481, endPoint y: 336, distance: 309.9
click at [481, 336] on pre "HTTP/1.1 500 Internal Server Error x-portal-error: type='origin';message='could…" at bounding box center [784, 388] width 615 height 106
copy code "HTTP/1.1 500 Internal Server Error x-portal-error: type='origin';message='could…"
click at [1092, 196] on div "HTML Viewer no title found - crawled on 2025-09-23 https://society6.com/a/produ…" at bounding box center [784, 223] width 654 height 95
click at [1085, 199] on icon "times" at bounding box center [1086, 206] width 10 height 13
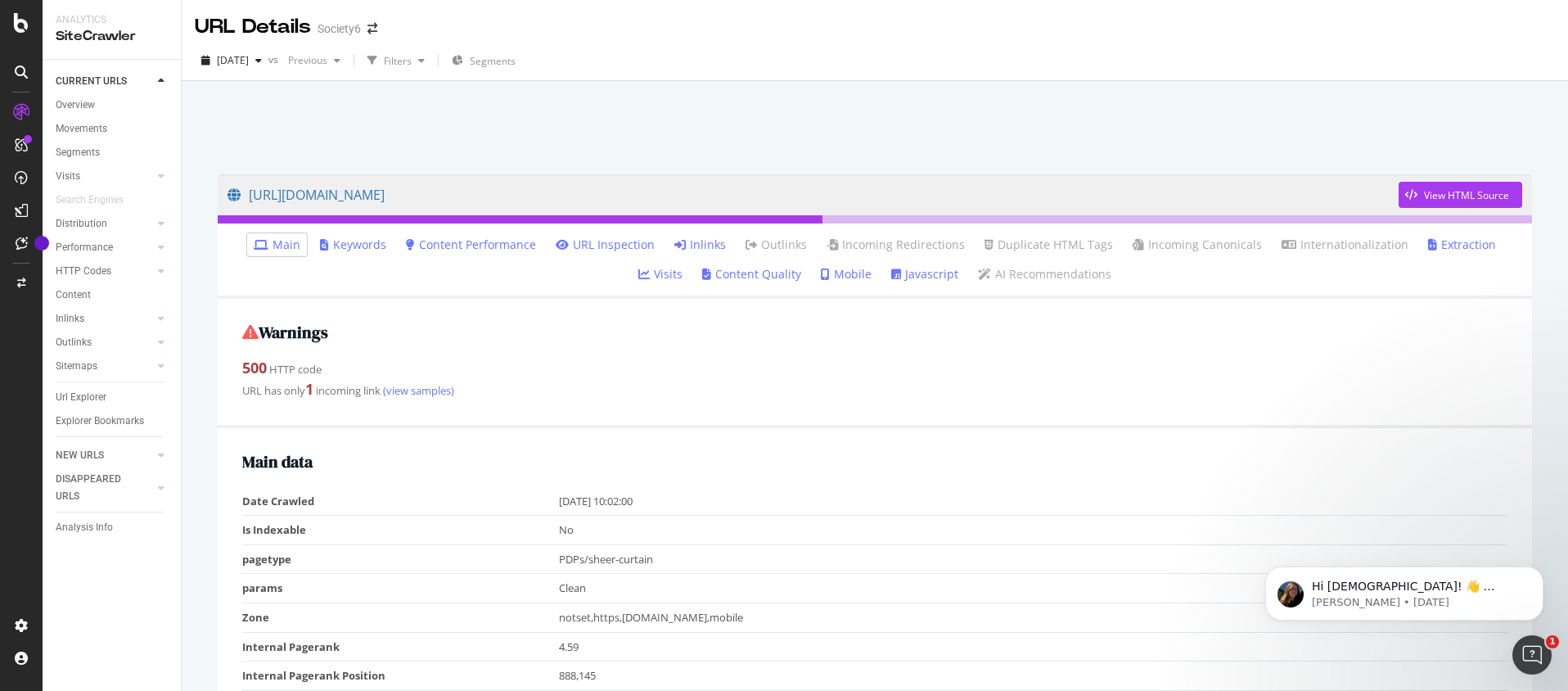
click at [555, 249] on link "URL Inspection" at bounding box center [605, 245] width 99 height 16
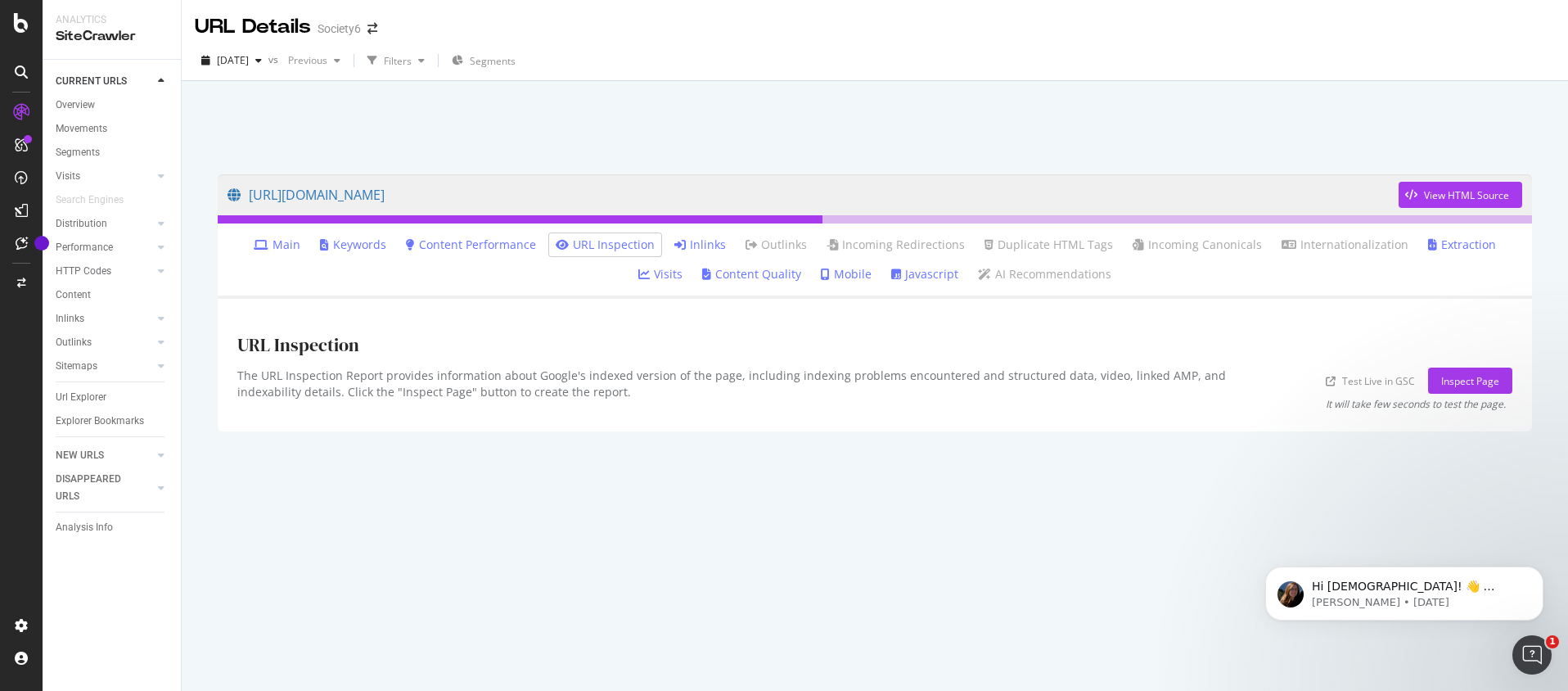
click at [1389, 377] on link "Test Live in GSC" at bounding box center [1370, 380] width 89 height 17
click at [1441, 183] on div "View HTML Source" at bounding box center [1453, 195] width 111 height 25
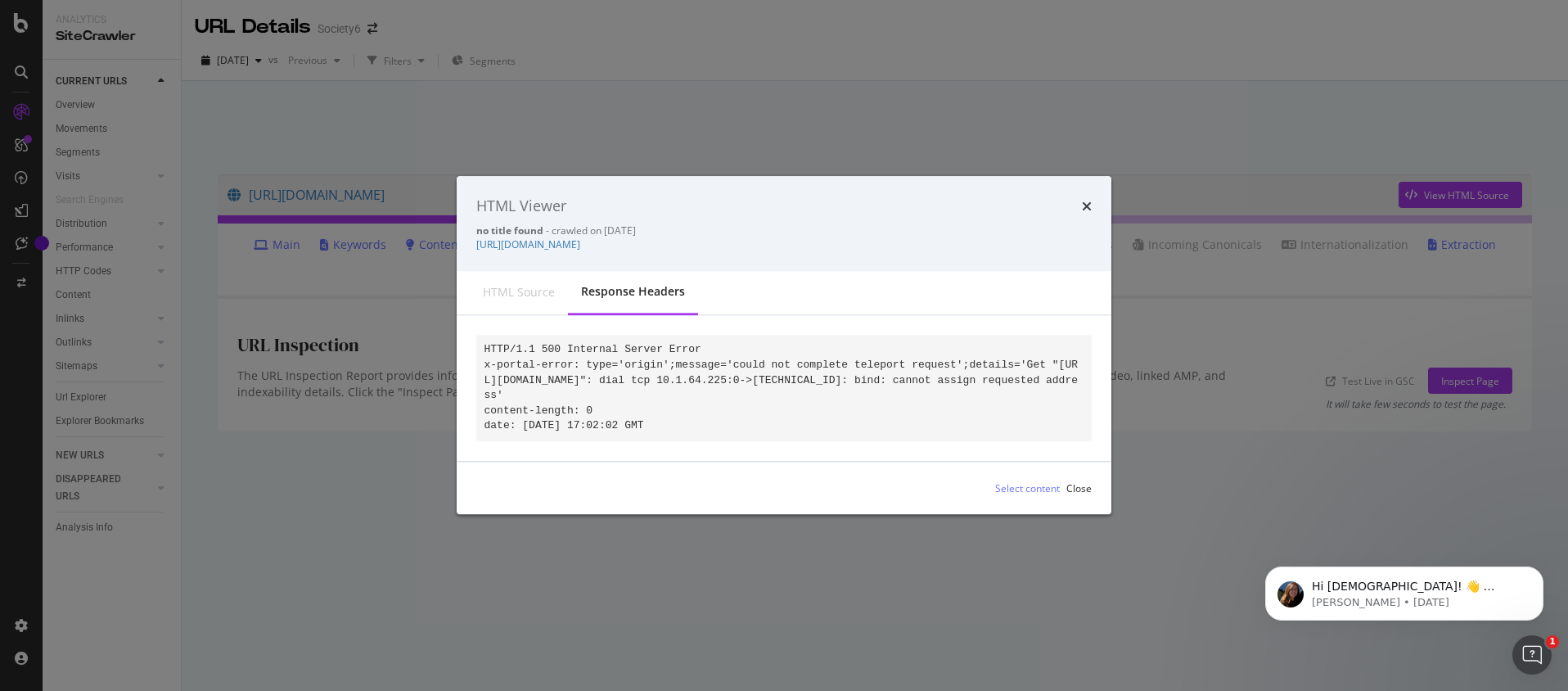
click at [550, 286] on div "HTML source" at bounding box center [518, 293] width 72 height 16
click at [1098, 198] on div "HTML Viewer no title found - crawled on 2025-09-23 https://society6.com/a/produ…" at bounding box center [784, 223] width 654 height 95
click at [1087, 199] on icon "times" at bounding box center [1086, 206] width 10 height 13
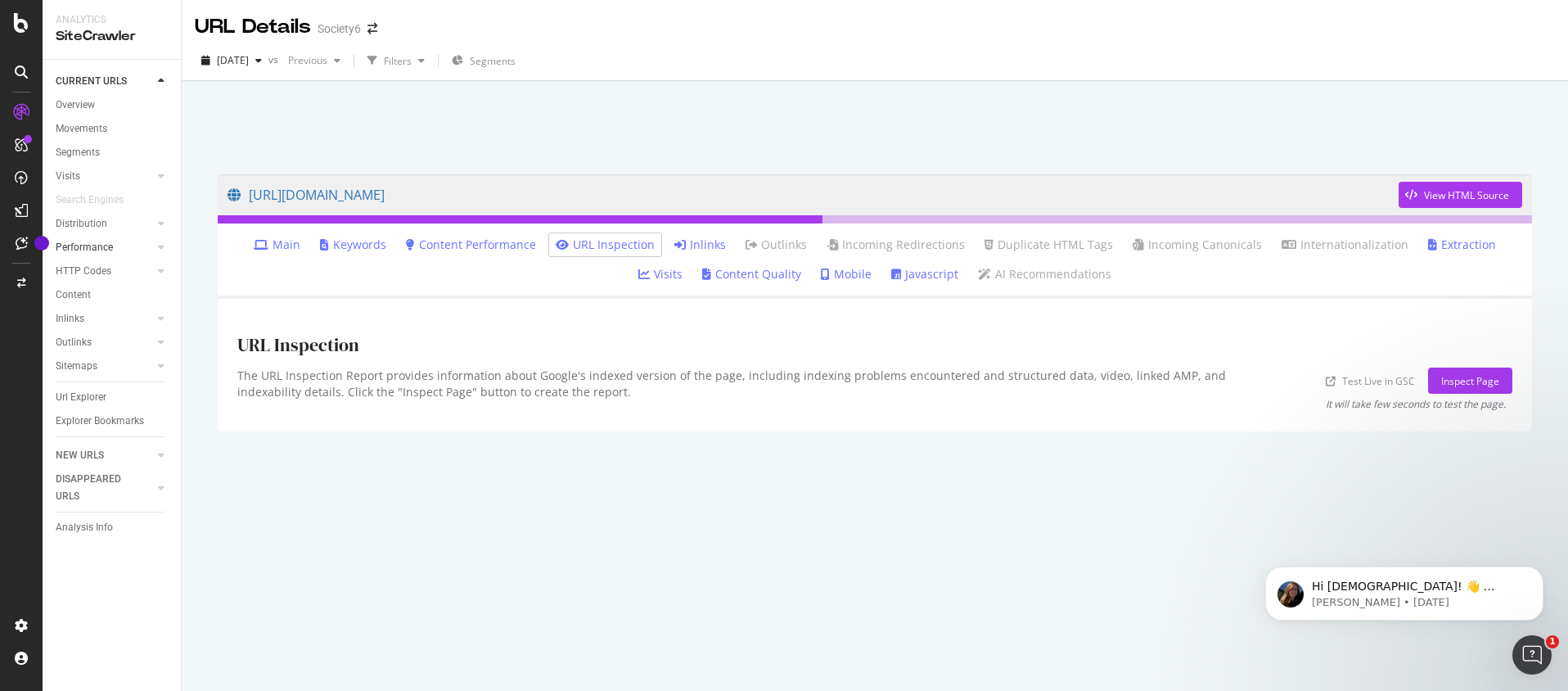
click at [117, 239] on link "Performance" at bounding box center [104, 247] width 97 height 17
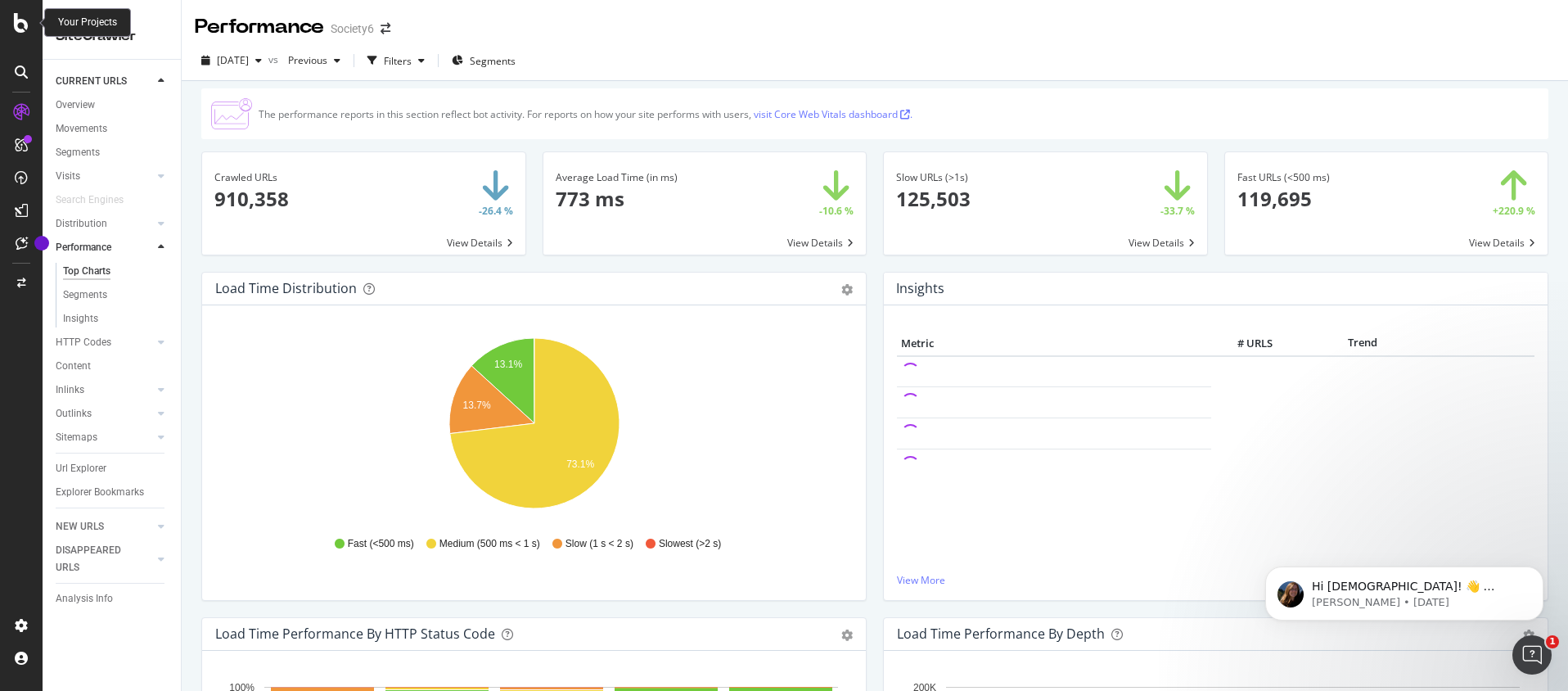
click at [26, 20] on icon at bounding box center [21, 23] width 15 height 19
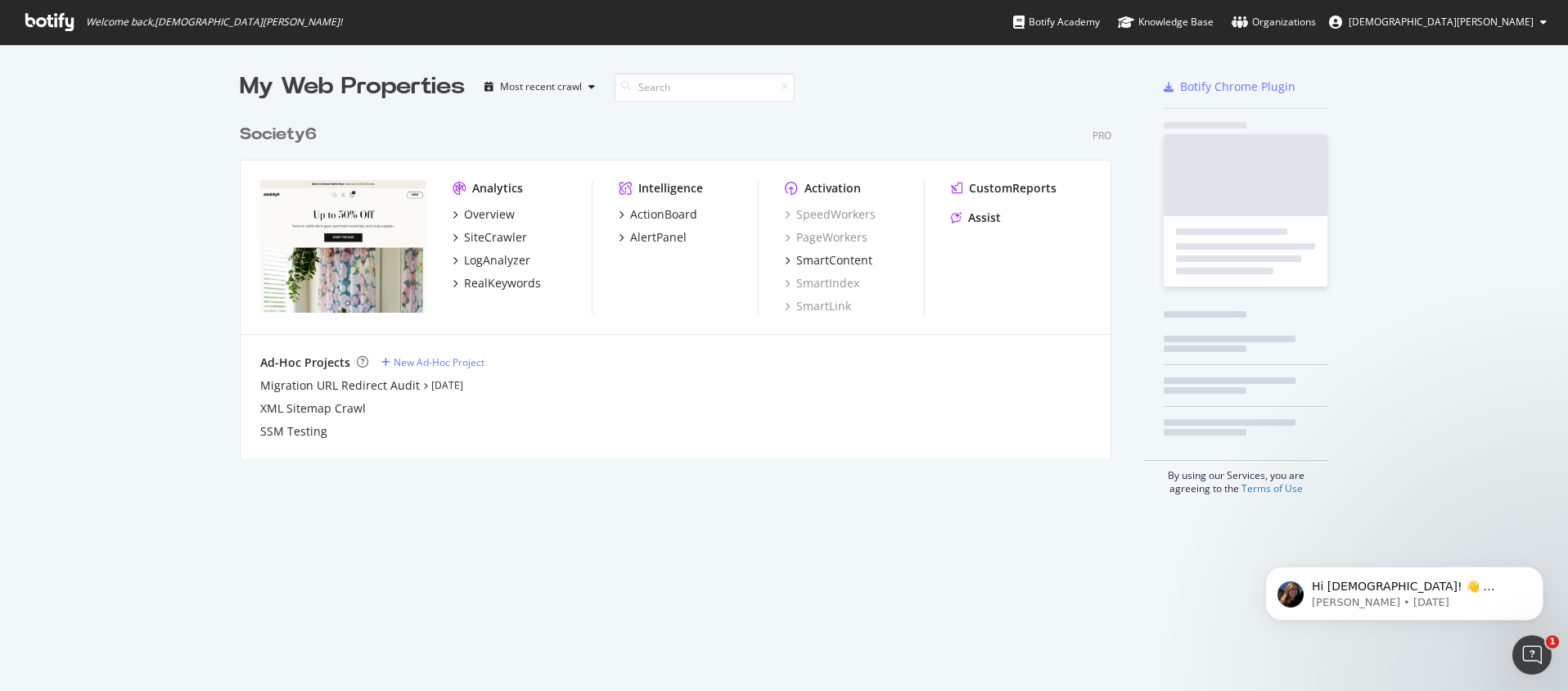
scroll to position [691, 1568]
